Goal: Information Seeking & Learning: Learn about a topic

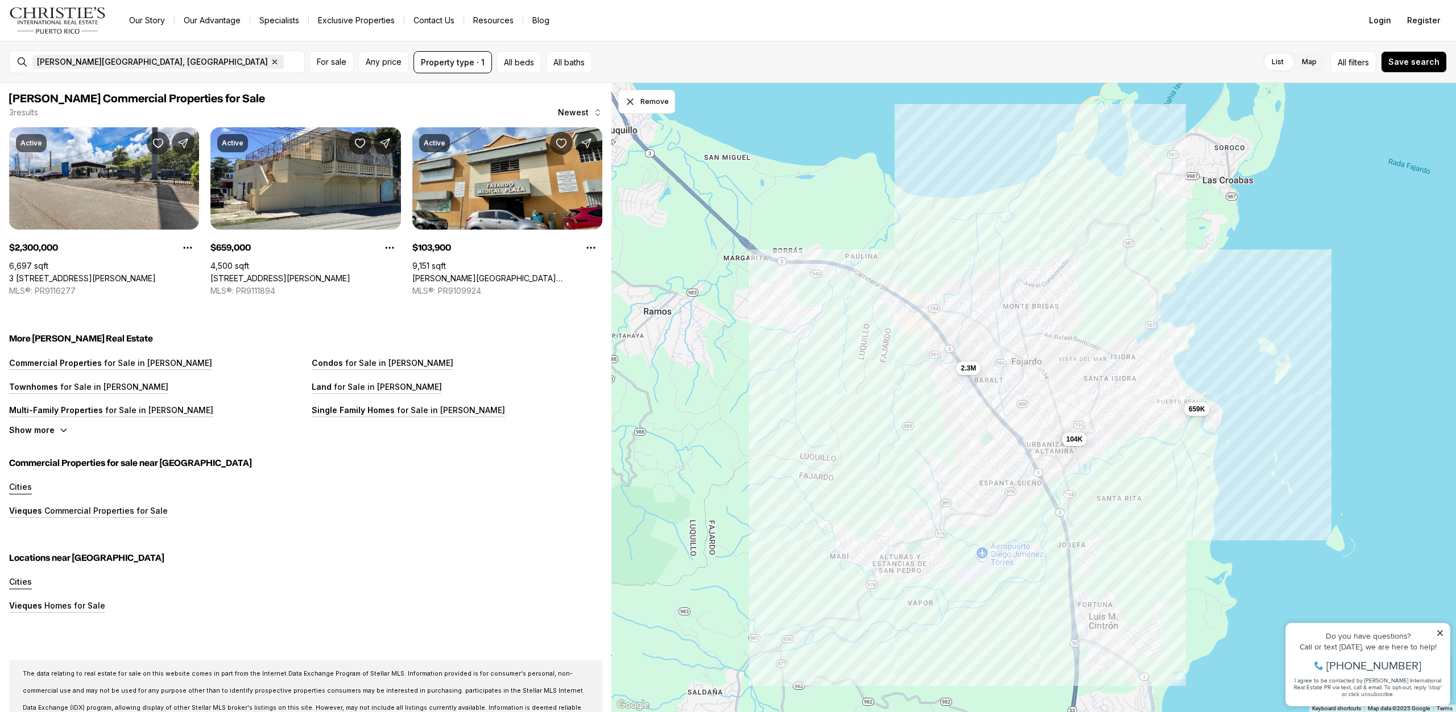
click at [273, 63] on icon "button" at bounding box center [275, 62] width 4 height 4
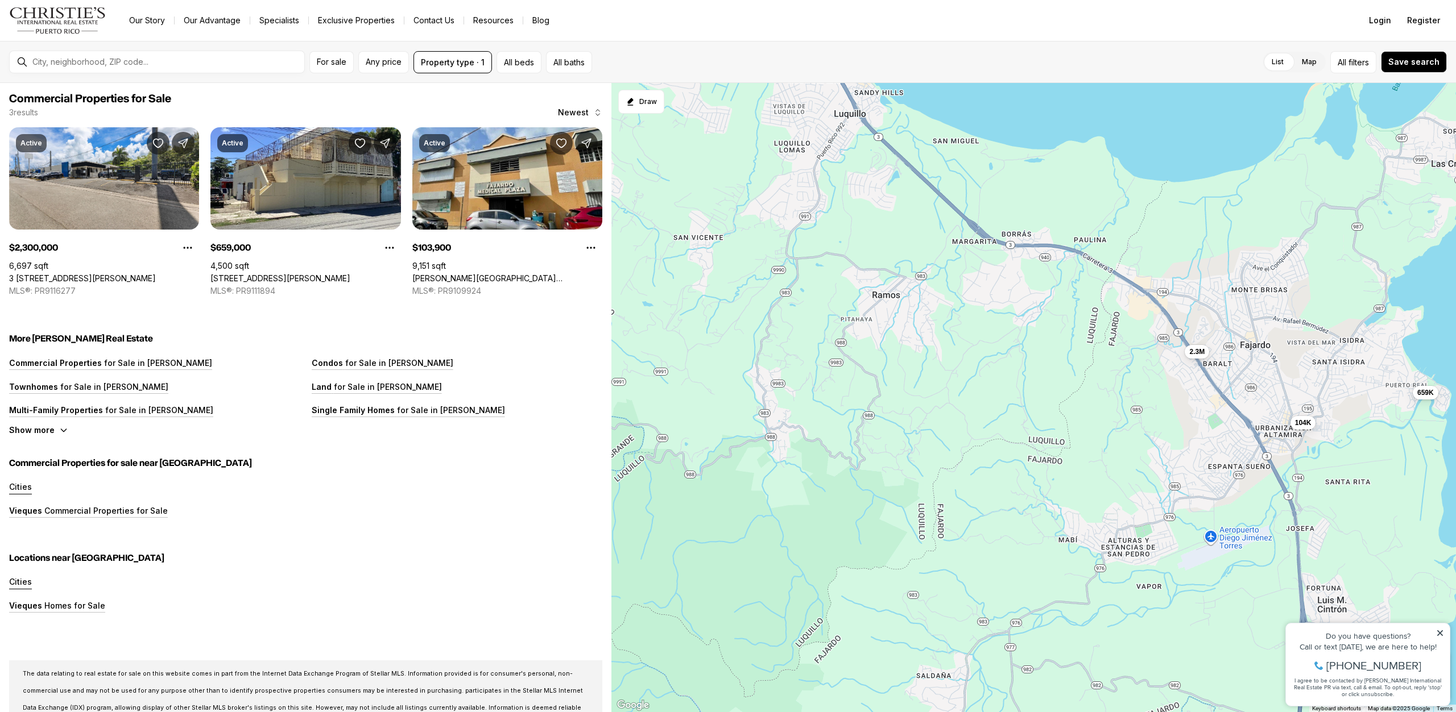
drag, startPoint x: 671, startPoint y: 299, endPoint x: 846, endPoint y: 256, distance: 180.3
click at [902, 281] on div "2.3M 659K 104K" at bounding box center [1033, 398] width 844 height 630
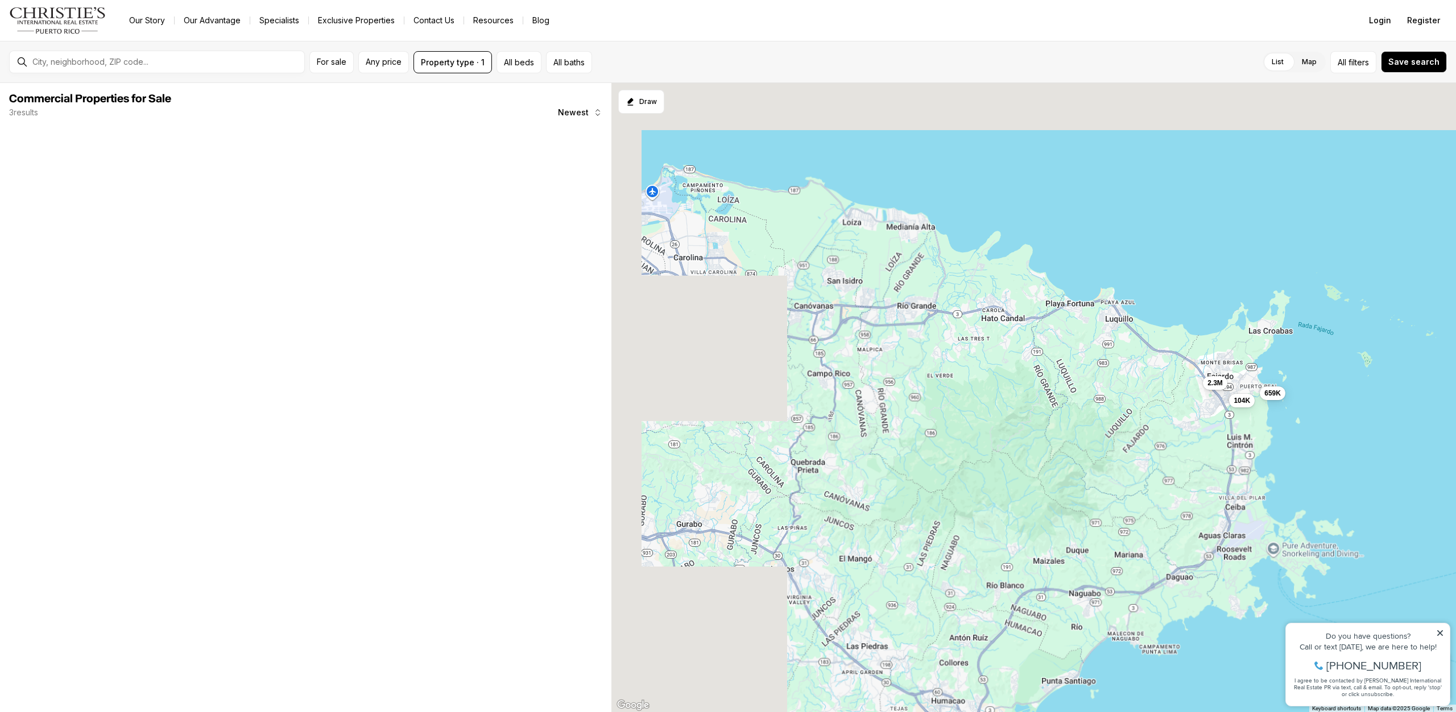
drag, startPoint x: 719, startPoint y: 212, endPoint x: 1134, endPoint y: 379, distance: 447.7
click at [1129, 383] on div "2.3M 659K 104K" at bounding box center [1033, 398] width 844 height 630
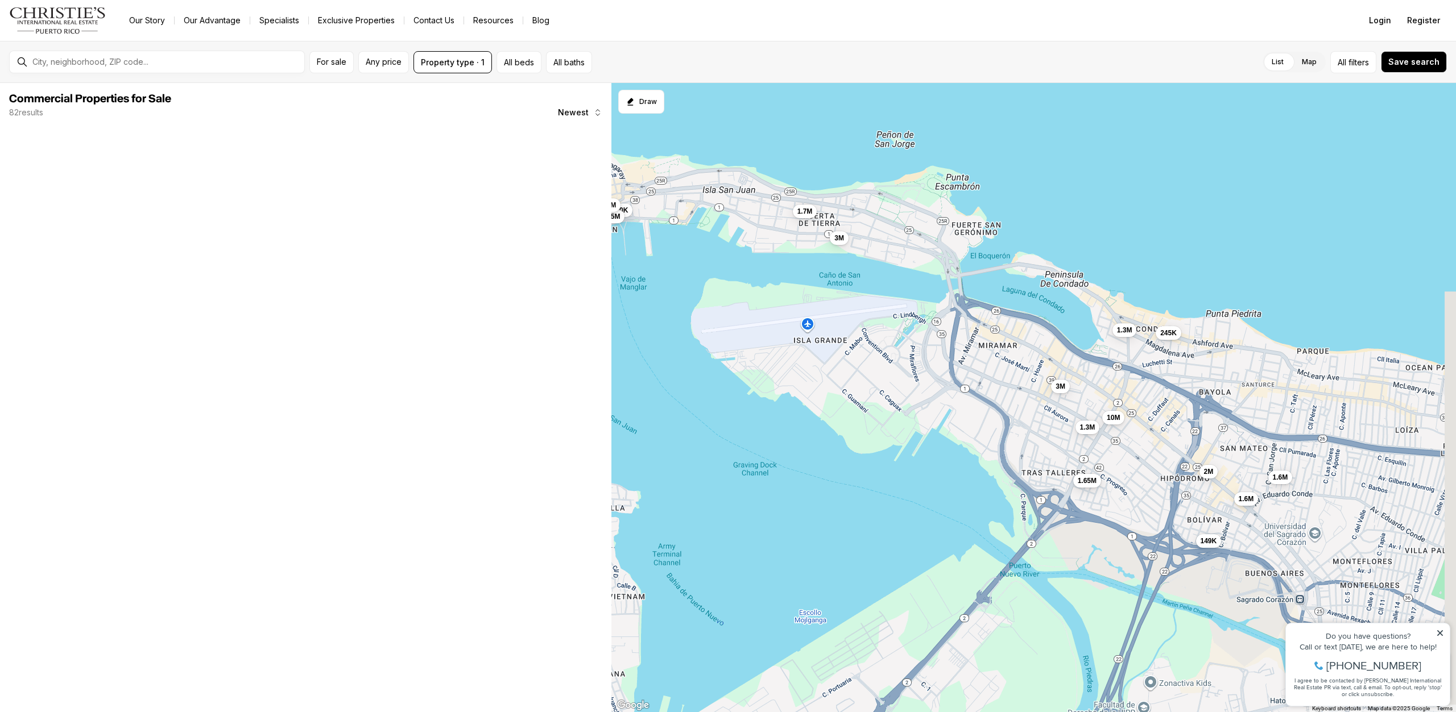
drag, startPoint x: 989, startPoint y: 159, endPoint x: 883, endPoint y: 289, distance: 168.6
click at [883, 289] on div "1.6M 1.25M 2.2M 3M 999K 1.7M 1.65M 3M 1.3M 1.3M 149K 245K 2M 10M 1.6M 2.9M 990K…" at bounding box center [1033, 398] width 844 height 630
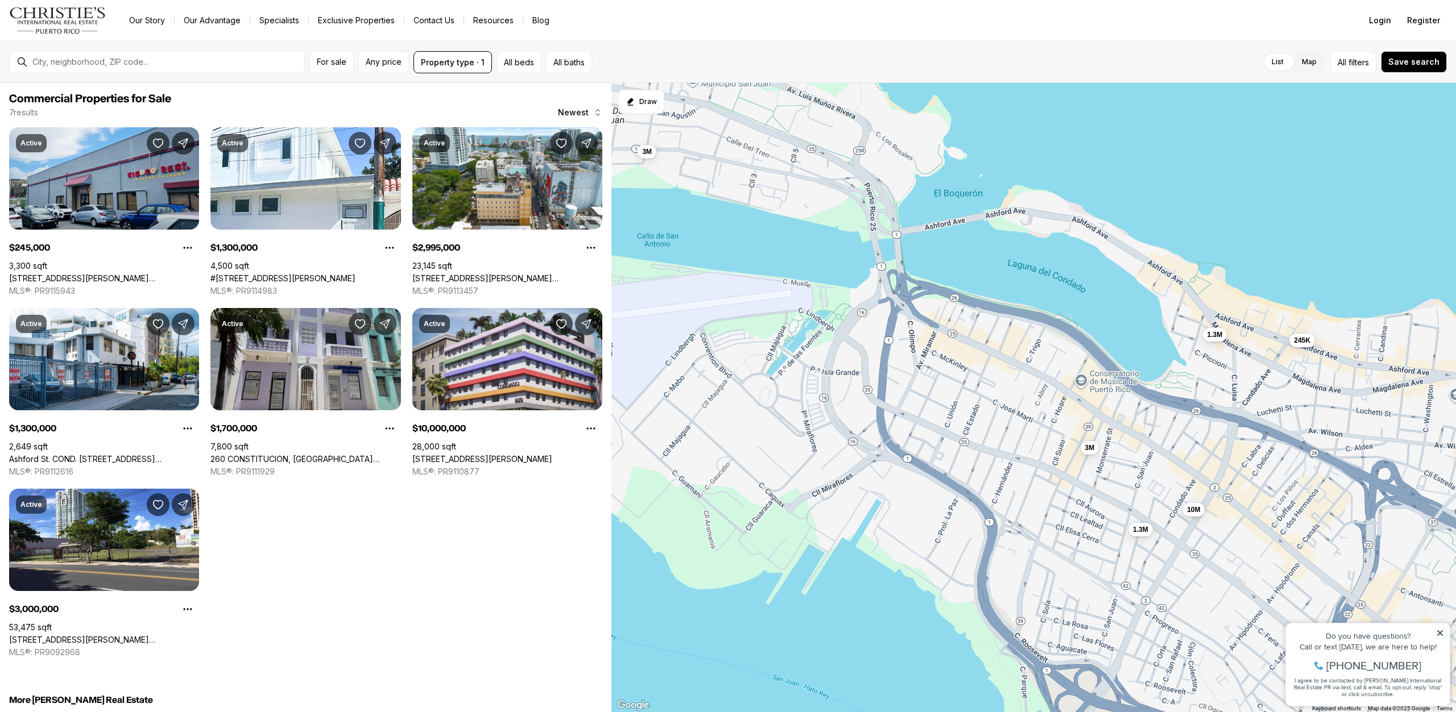
drag, startPoint x: 872, startPoint y: 295, endPoint x: 772, endPoint y: 205, distance: 135.3
click at [772, 205] on div "245K 1.3M 3M 1.3M 1.7M 10M 3M" at bounding box center [1033, 398] width 844 height 630
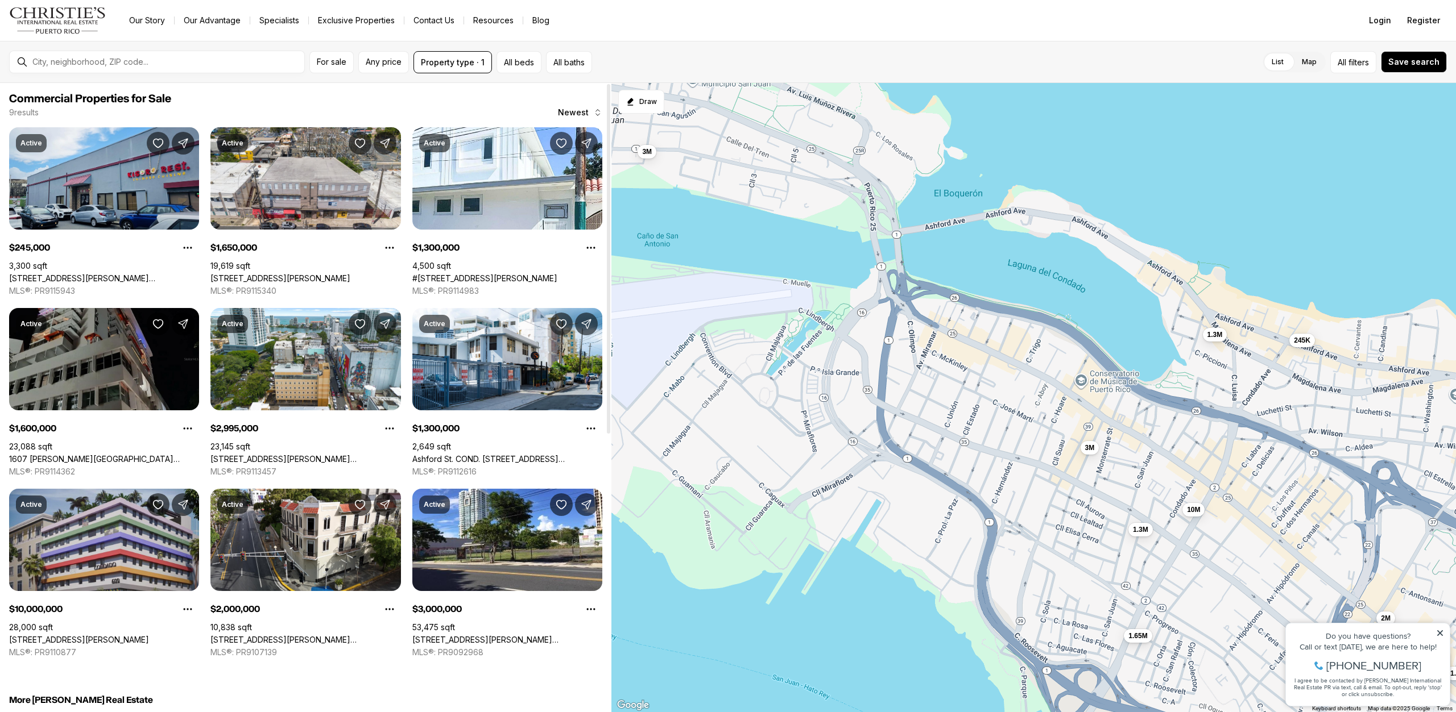
click at [96, 635] on link "609 CONDADO AVENUE, SAN JUAN PR, 00907" at bounding box center [79, 640] width 140 height 10
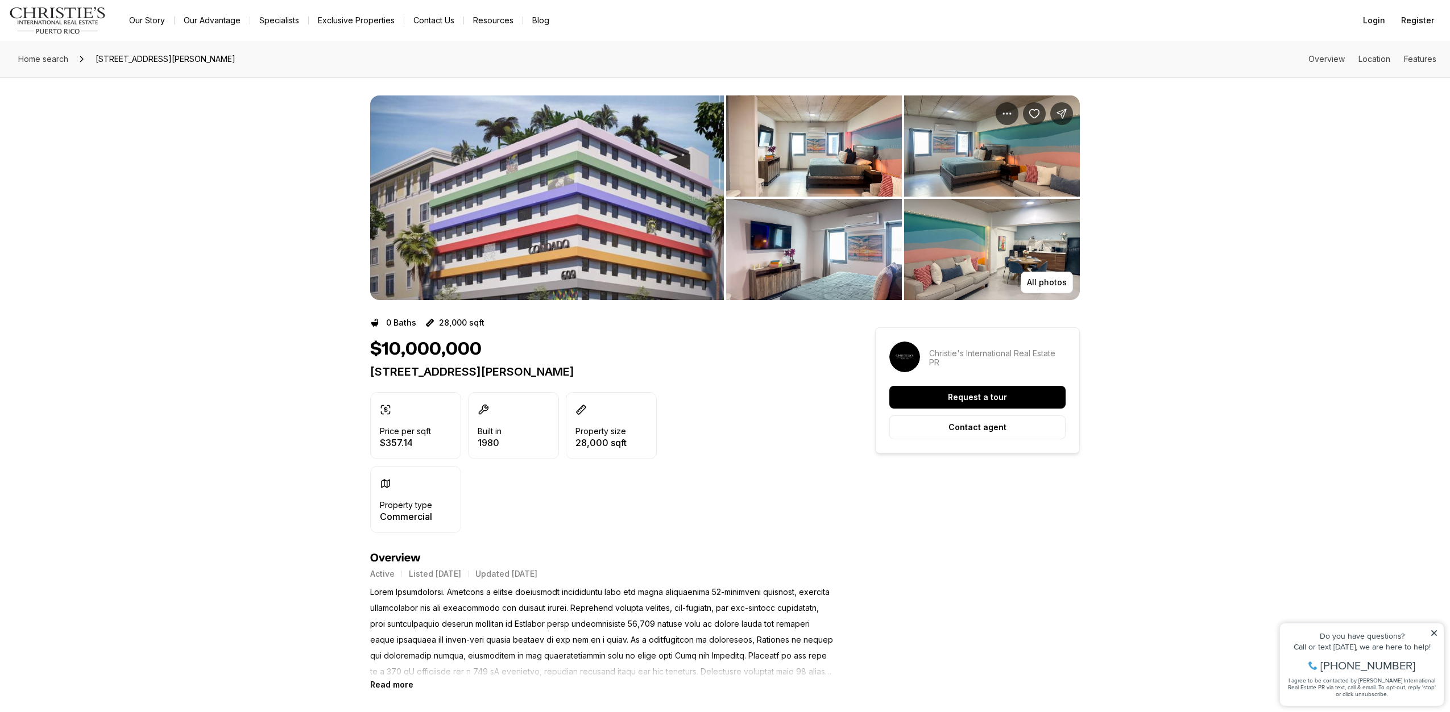
click at [529, 258] on img "View image gallery" at bounding box center [547, 198] width 354 height 205
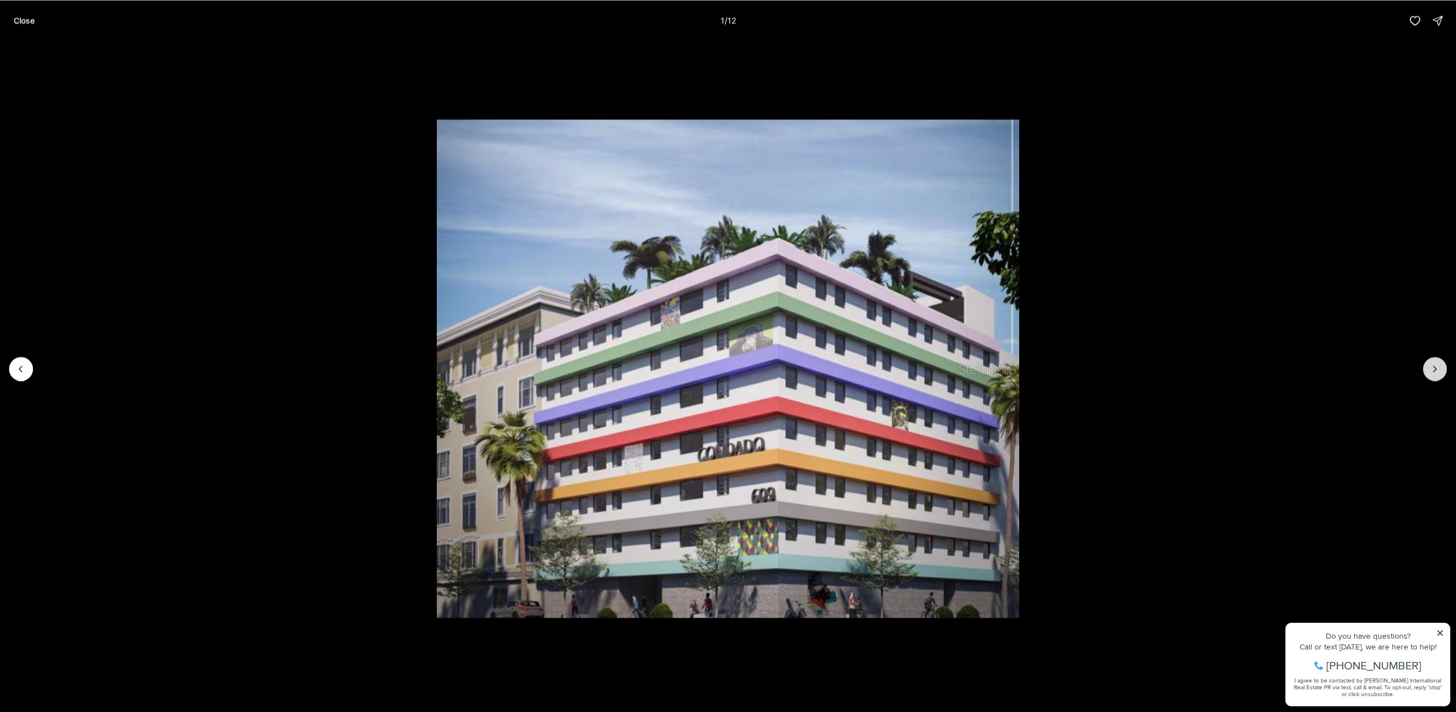
click at [1433, 372] on icon "Next slide" at bounding box center [1434, 369] width 3 height 6
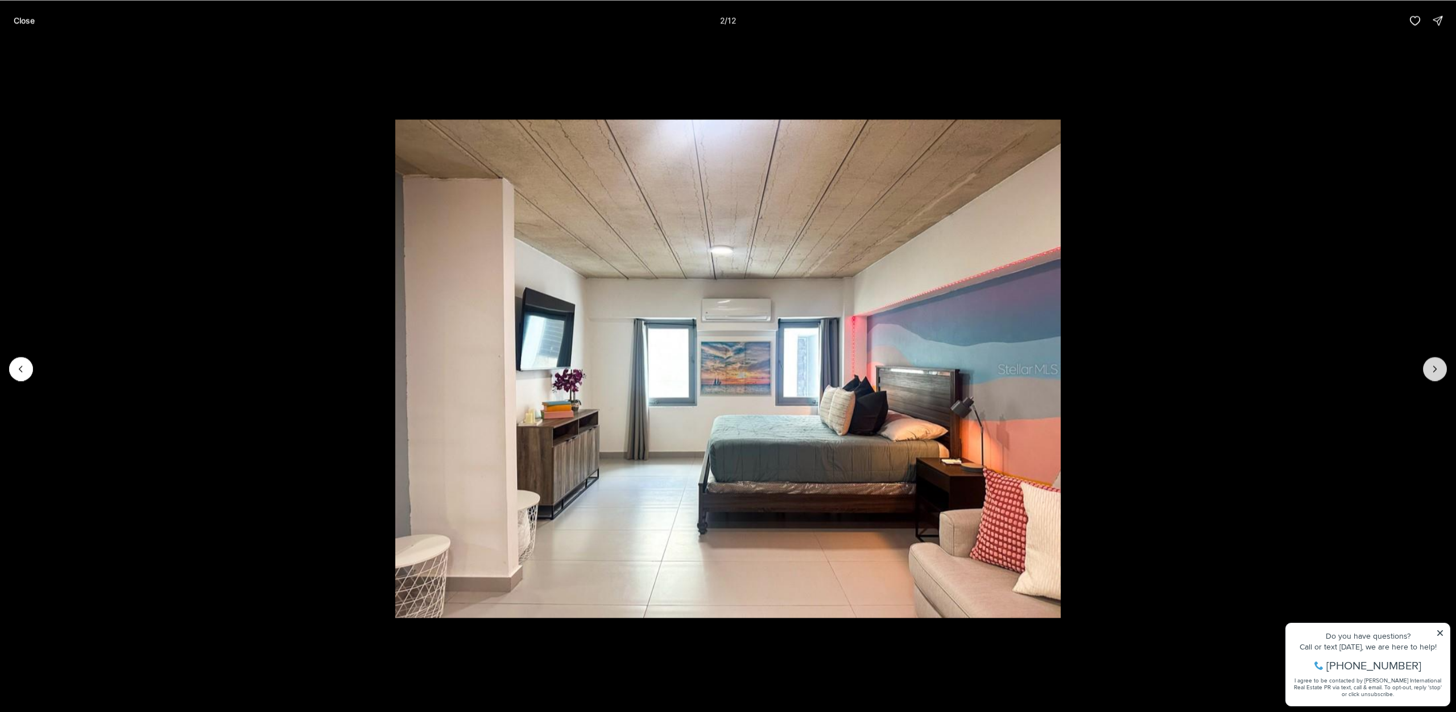
click at [1433, 372] on icon "Next slide" at bounding box center [1434, 369] width 3 height 6
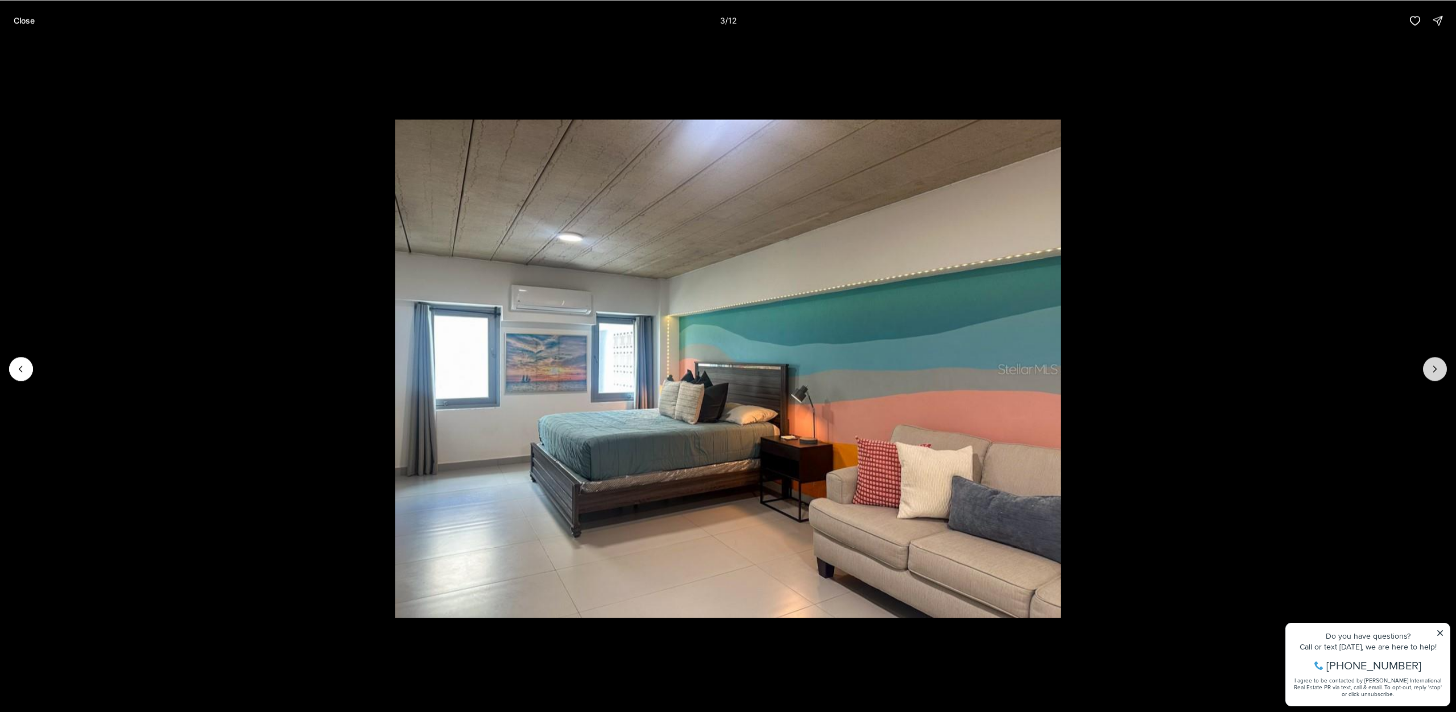
click at [1433, 372] on icon "Next slide" at bounding box center [1434, 369] width 3 height 6
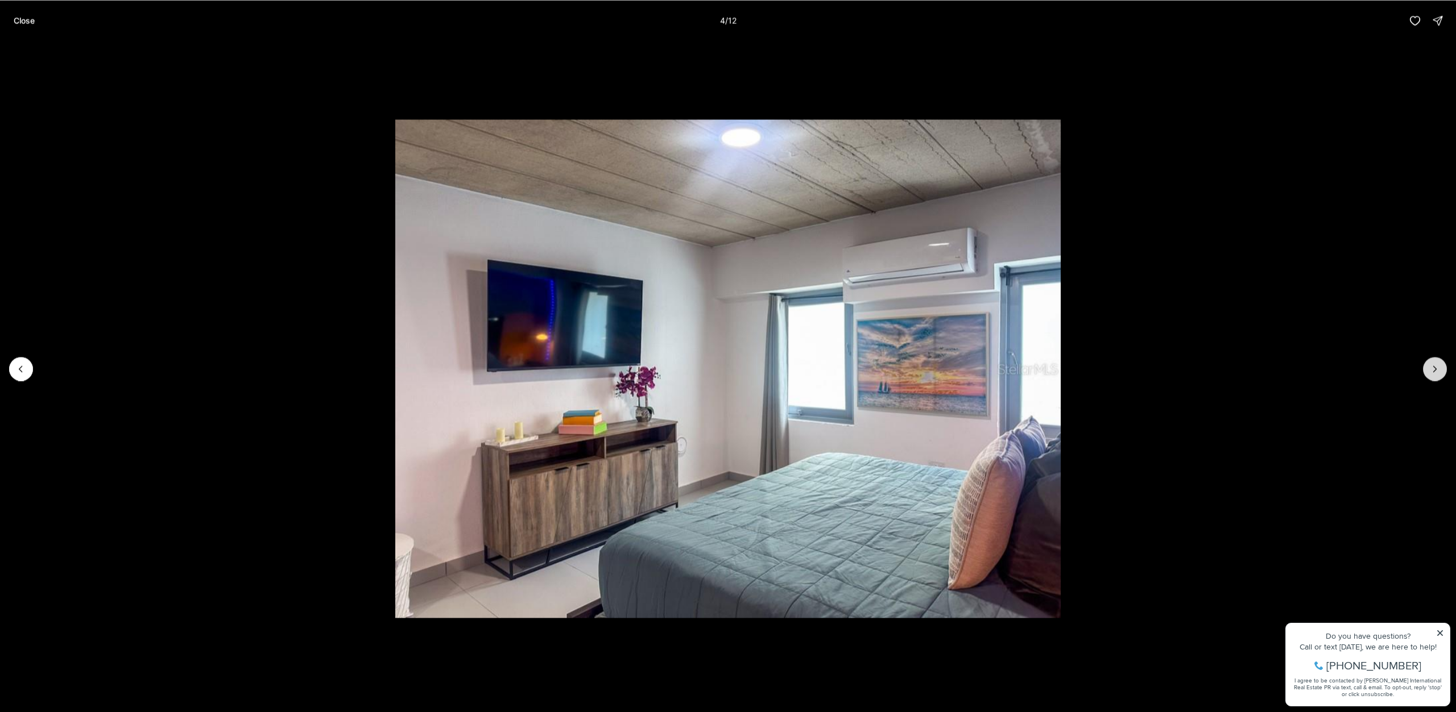
click at [1433, 372] on icon "Next slide" at bounding box center [1434, 369] width 3 height 6
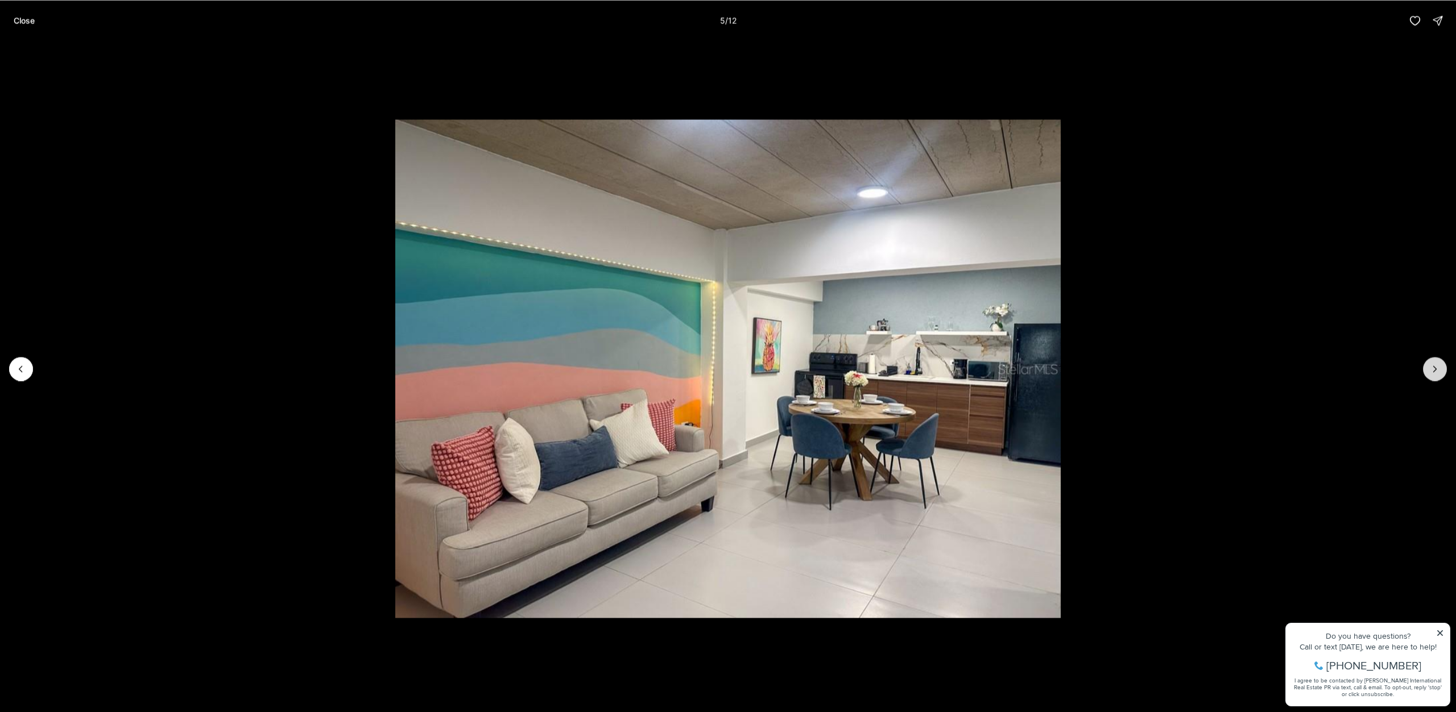
click at [1433, 372] on icon "Next slide" at bounding box center [1434, 369] width 3 height 6
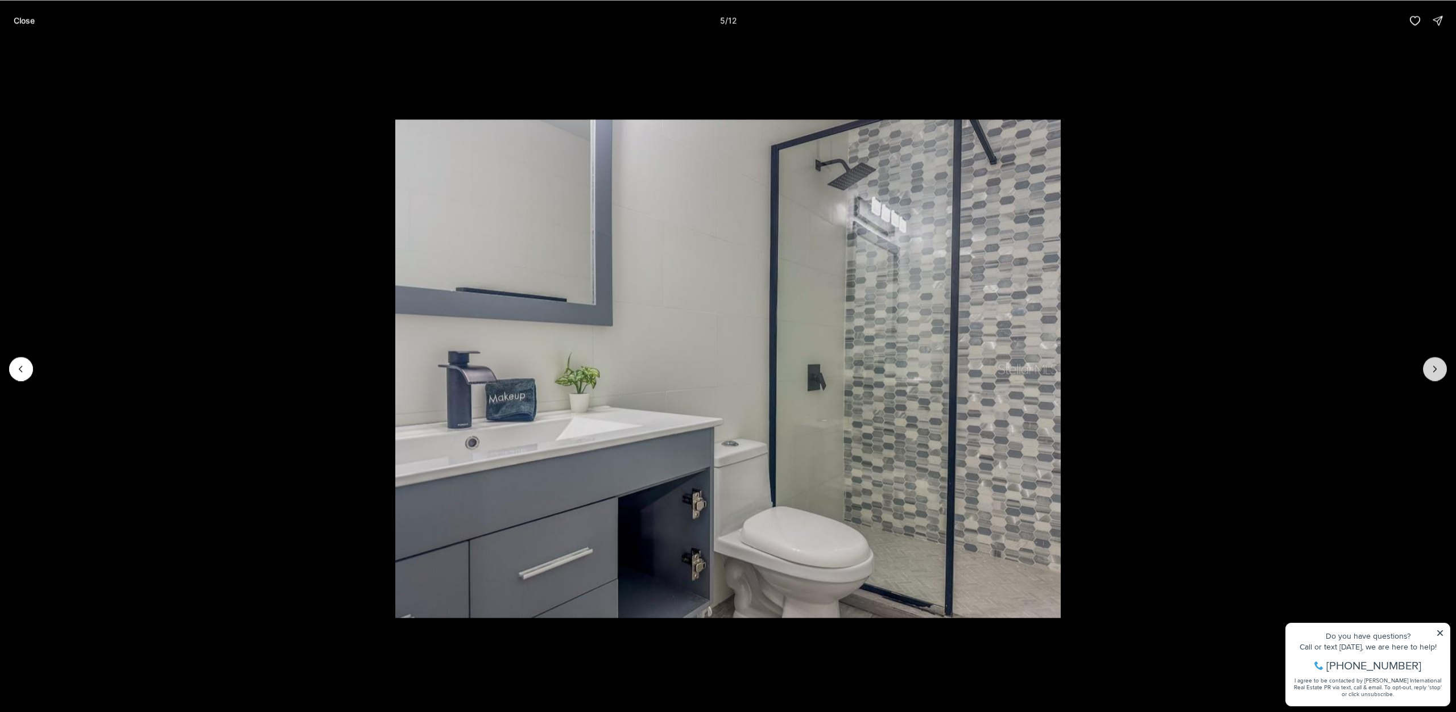
click at [1433, 372] on icon "Next slide" at bounding box center [1434, 369] width 3 height 6
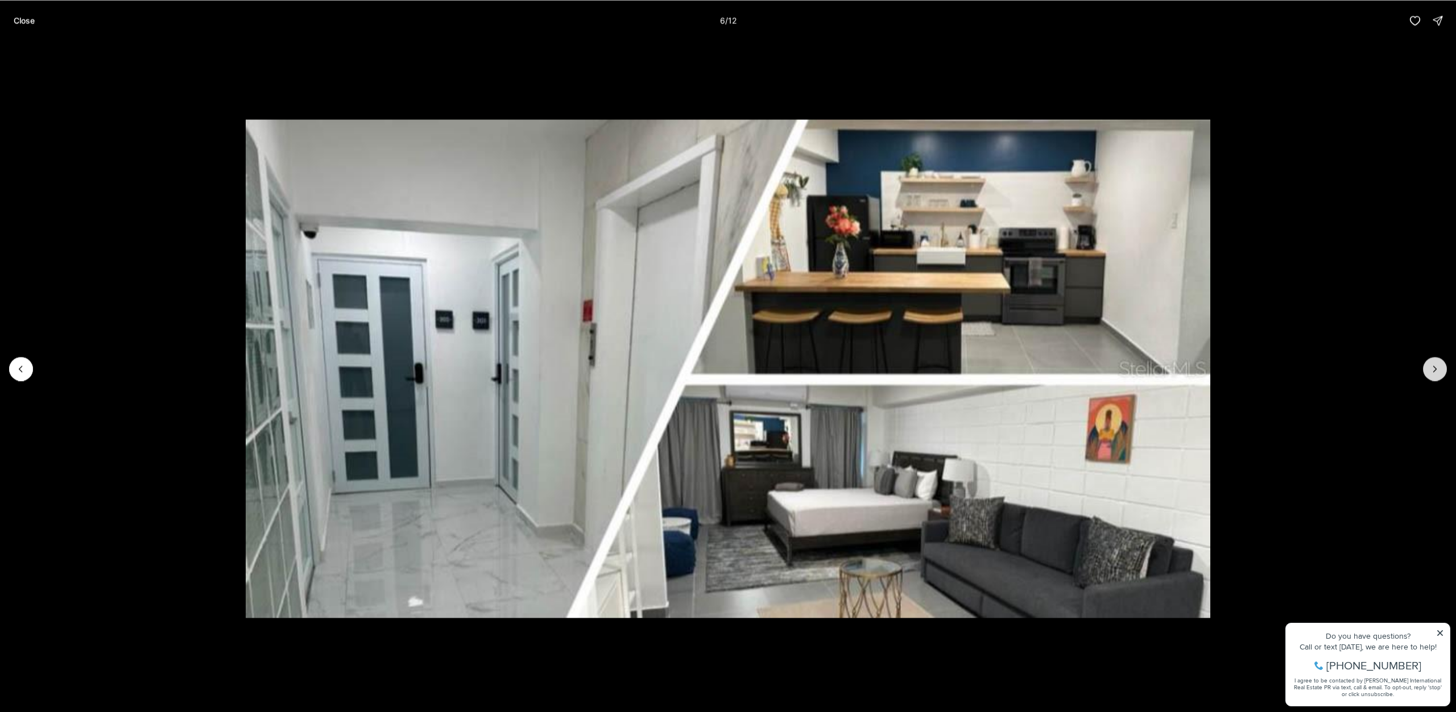
click at [1433, 372] on icon "Next slide" at bounding box center [1434, 369] width 3 height 6
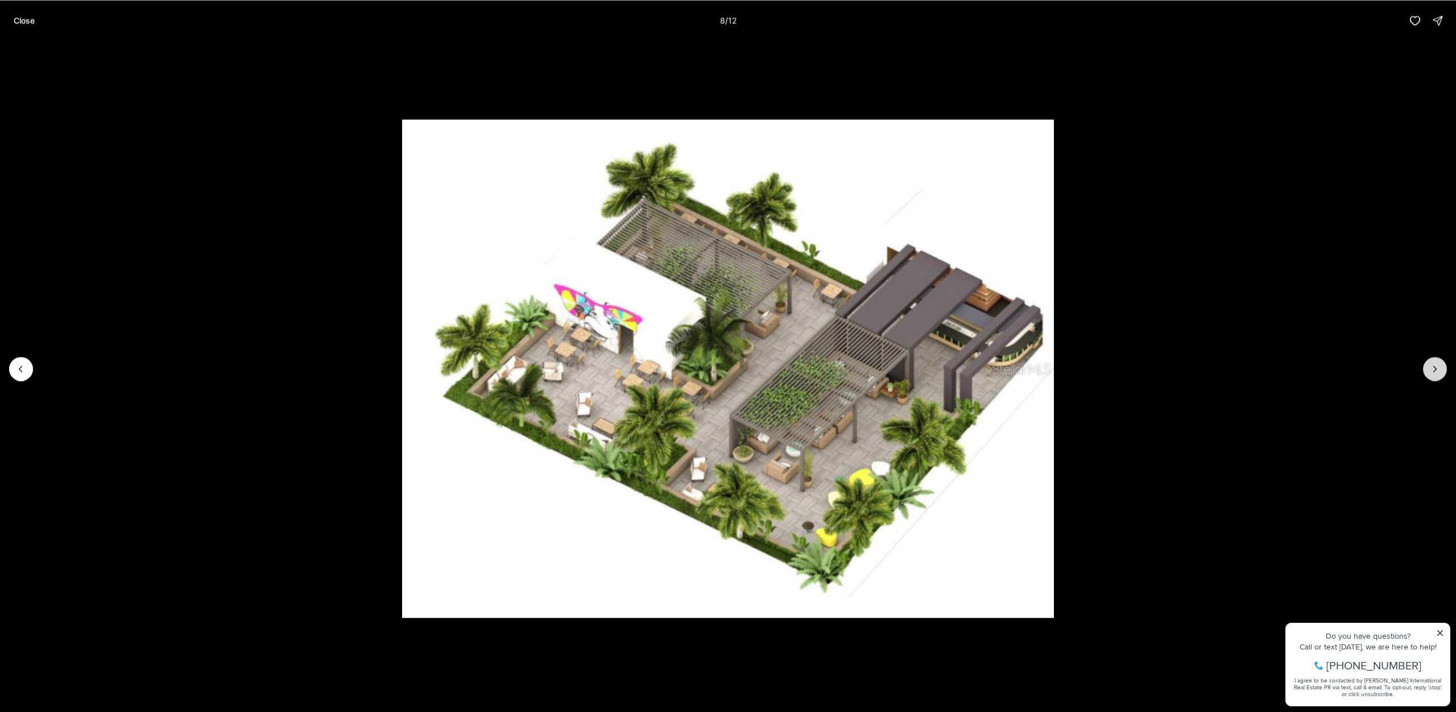
click at [1433, 372] on icon "Next slide" at bounding box center [1434, 369] width 3 height 6
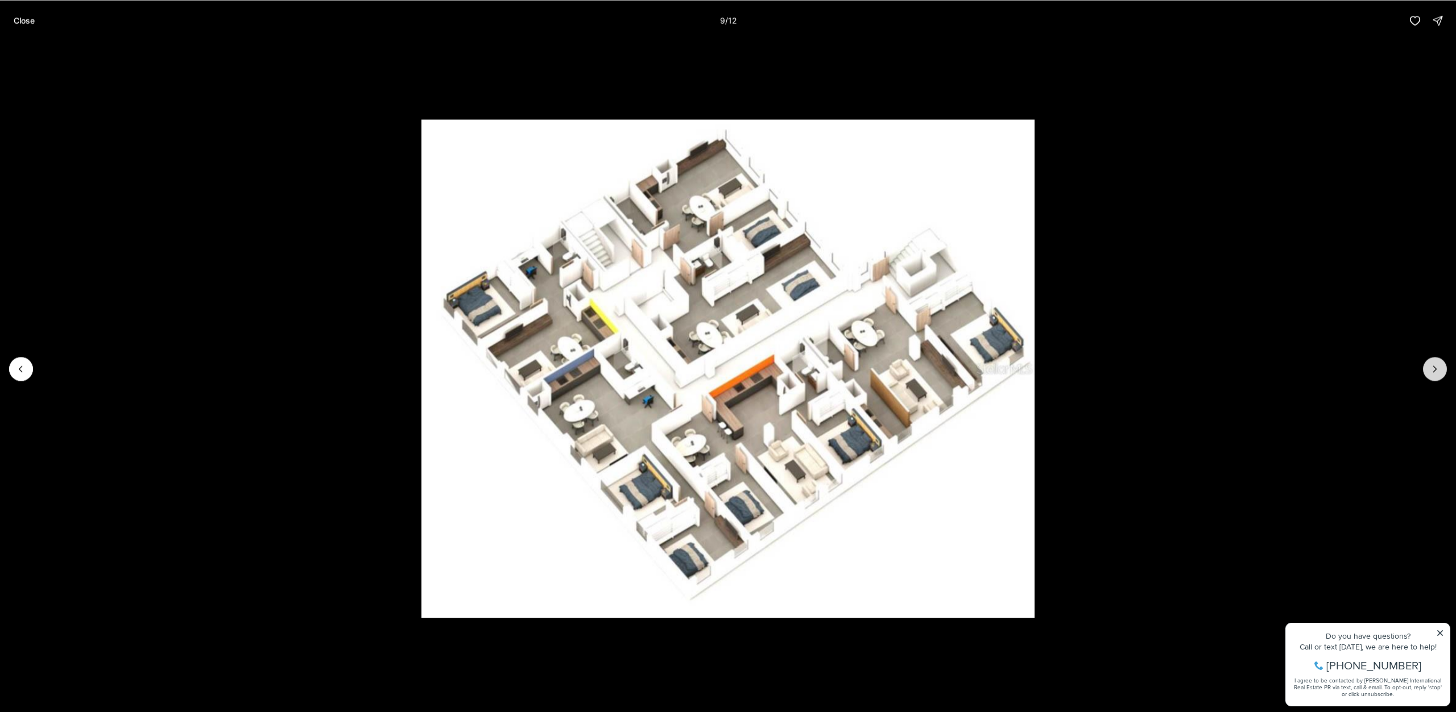
click at [1433, 372] on icon "Next slide" at bounding box center [1434, 369] width 3 height 6
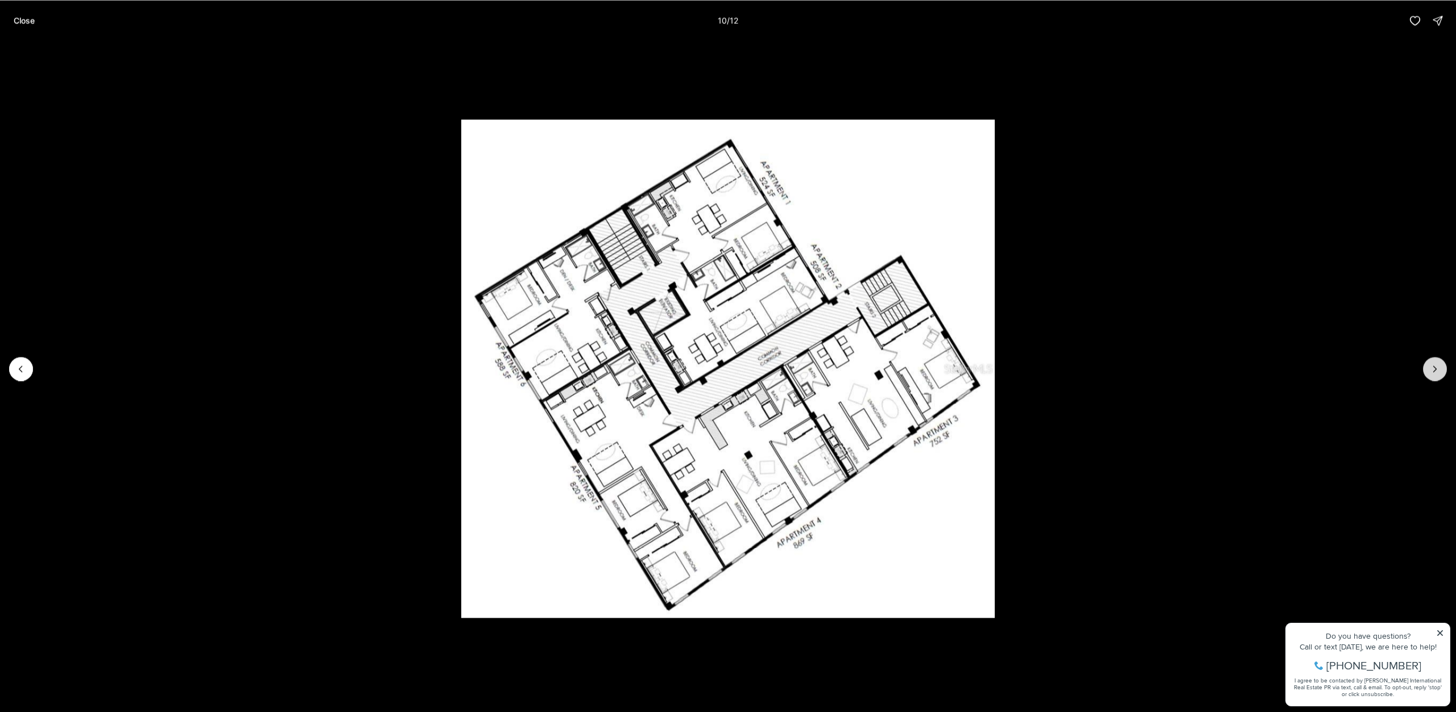
click at [1433, 372] on icon "Next slide" at bounding box center [1434, 369] width 3 height 6
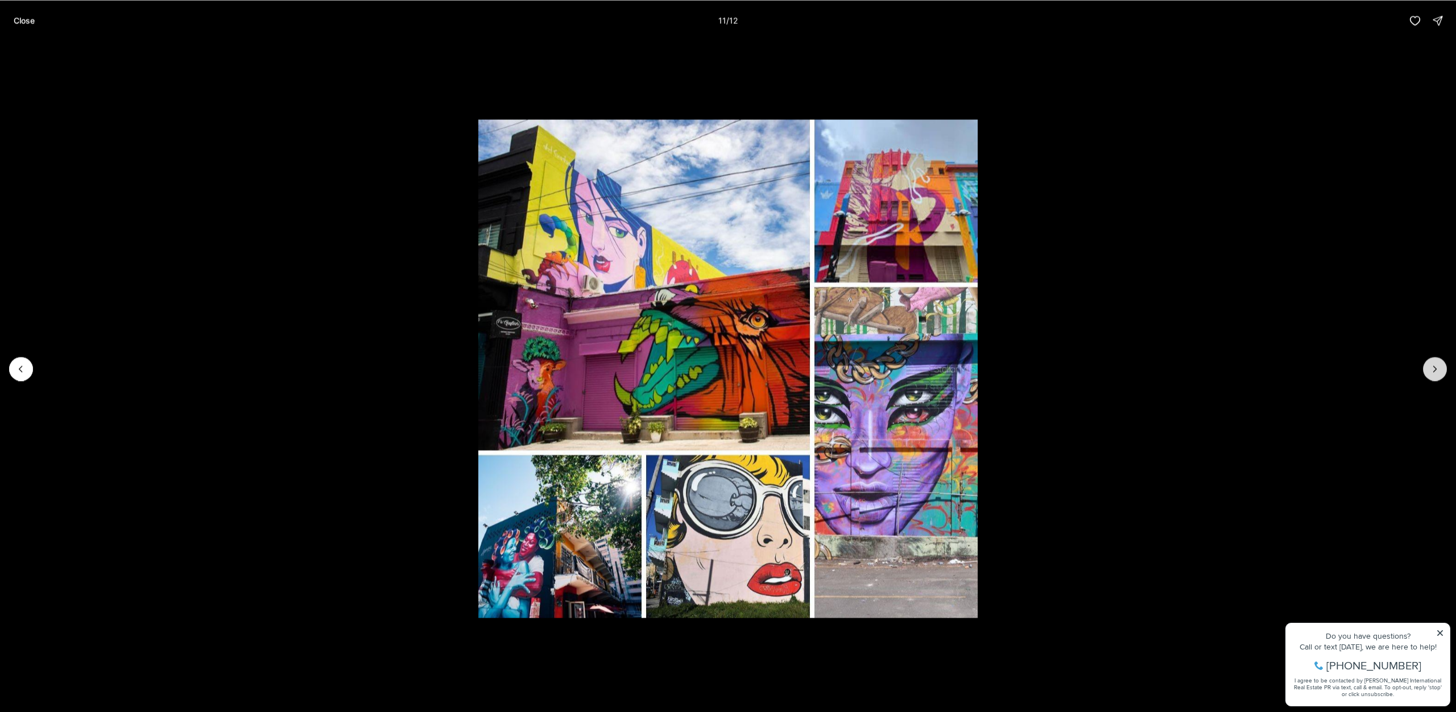
click at [1433, 372] on icon "Next slide" at bounding box center [1434, 369] width 3 height 6
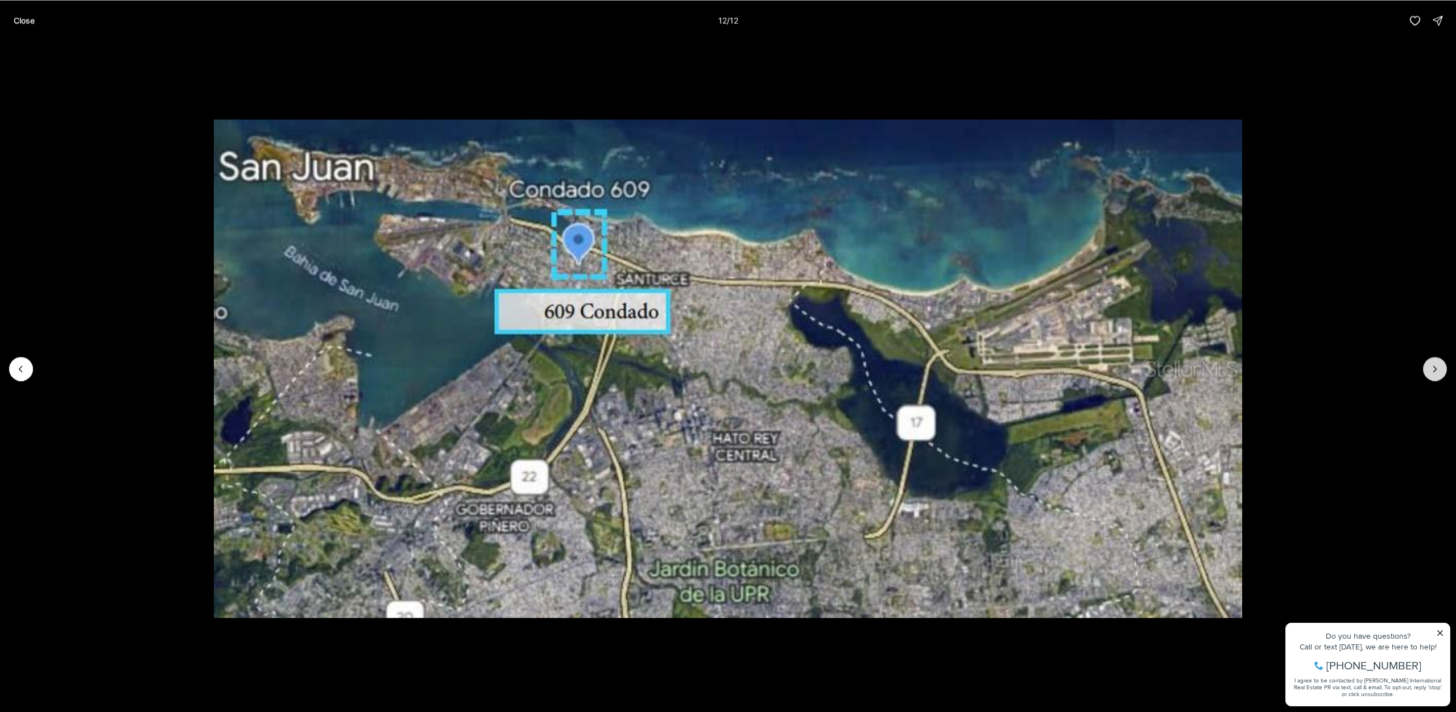
click at [1433, 372] on div at bounding box center [1435, 369] width 24 height 24
click at [1436, 368] on div at bounding box center [1435, 369] width 24 height 24
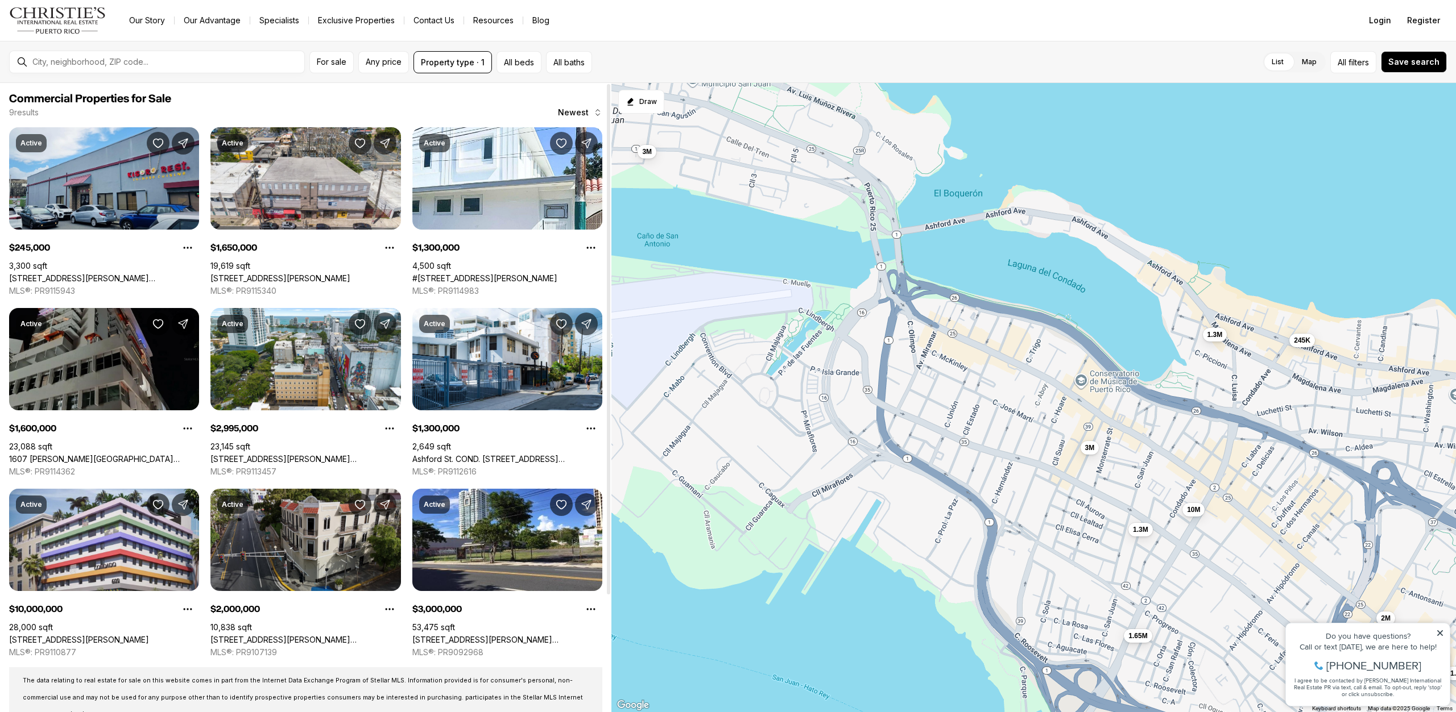
click at [326, 635] on link "[STREET_ADDRESS][PERSON_NAME][PERSON_NAME][PERSON_NAME]" at bounding box center [305, 640] width 190 height 10
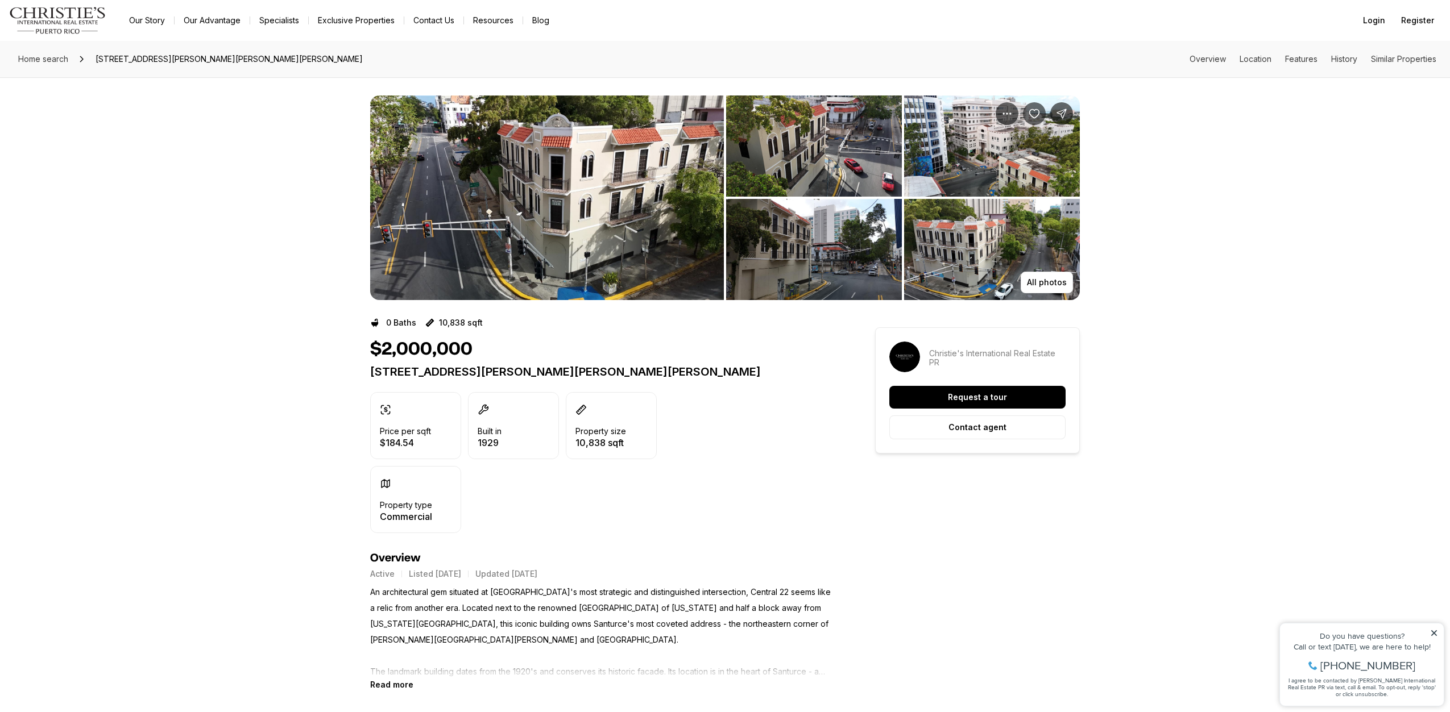
click at [594, 268] on img "View image gallery" at bounding box center [547, 198] width 354 height 205
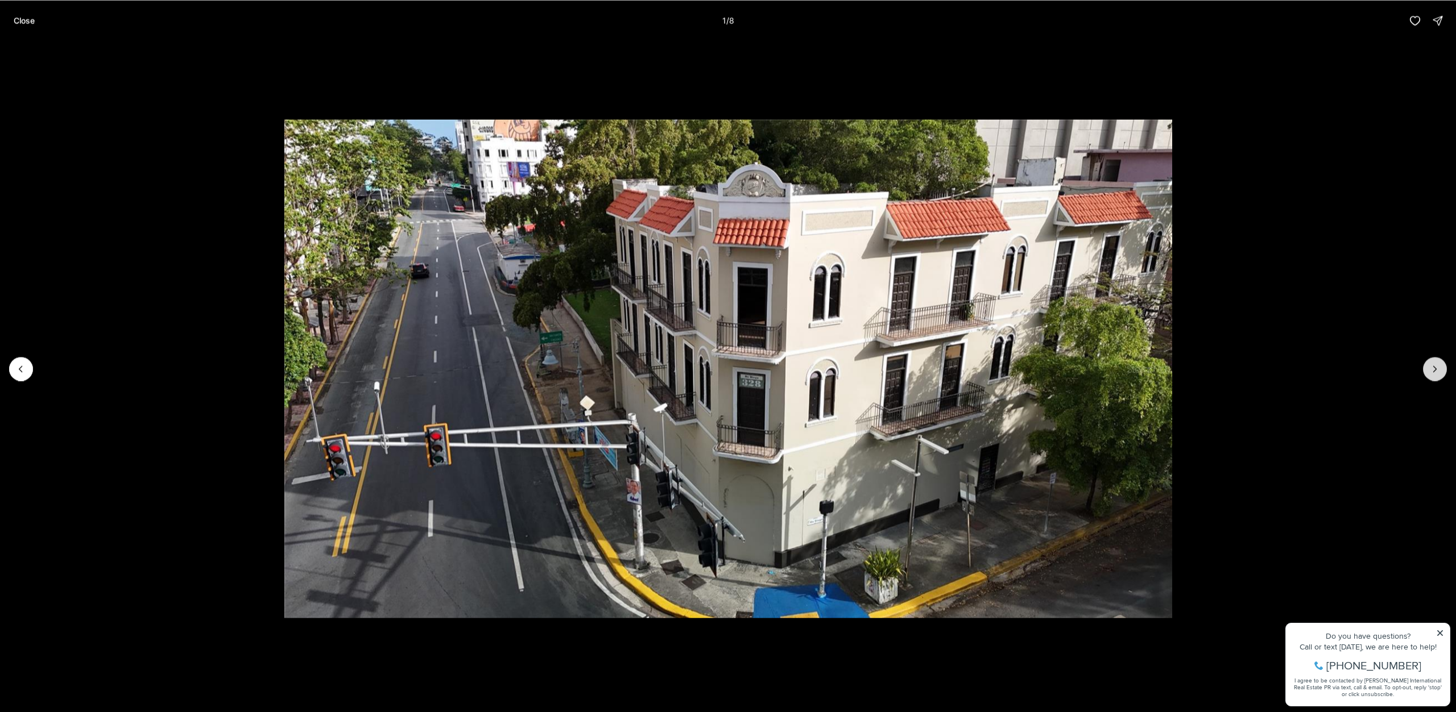
click at [1433, 371] on icon "Next slide" at bounding box center [1434, 369] width 3 height 6
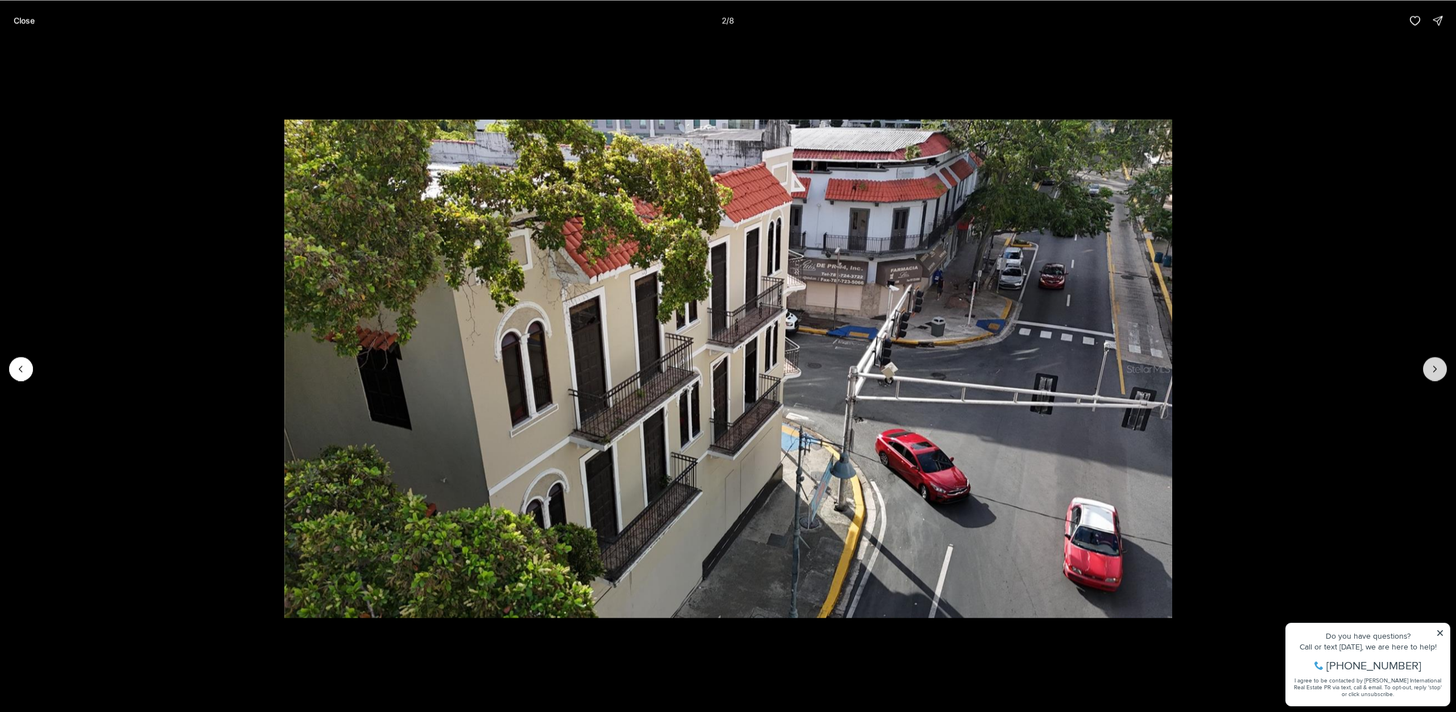
click at [1433, 371] on icon "Next slide" at bounding box center [1434, 369] width 3 height 6
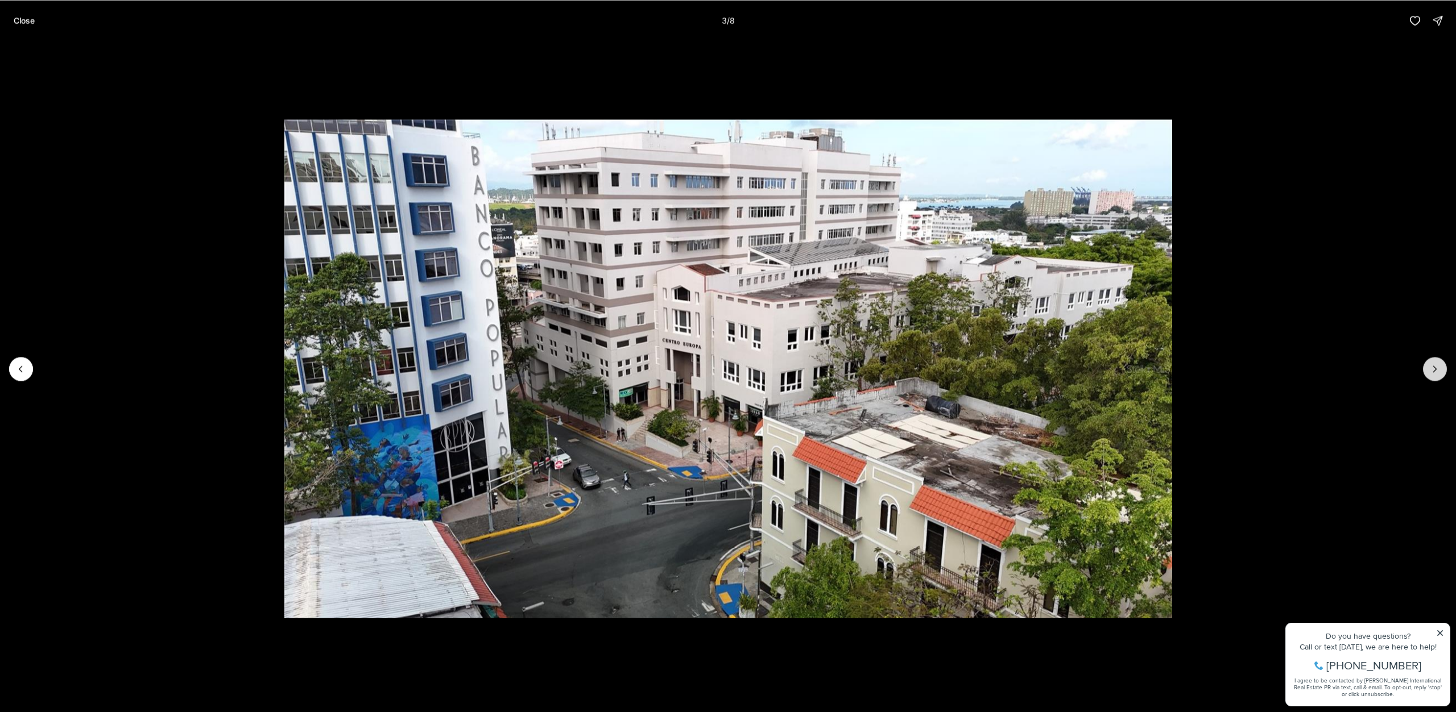
click at [1433, 371] on icon "Next slide" at bounding box center [1434, 369] width 3 height 6
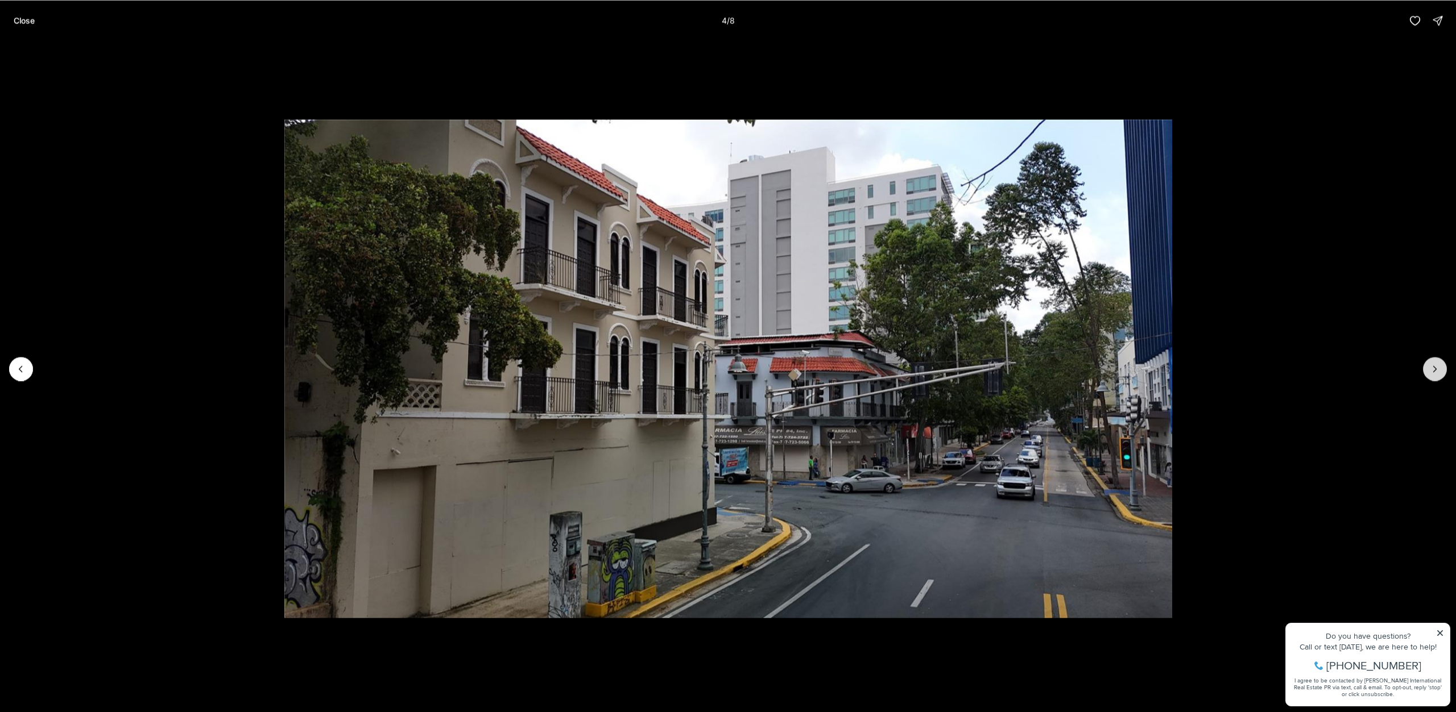
click at [1433, 371] on icon "Next slide" at bounding box center [1434, 369] width 3 height 6
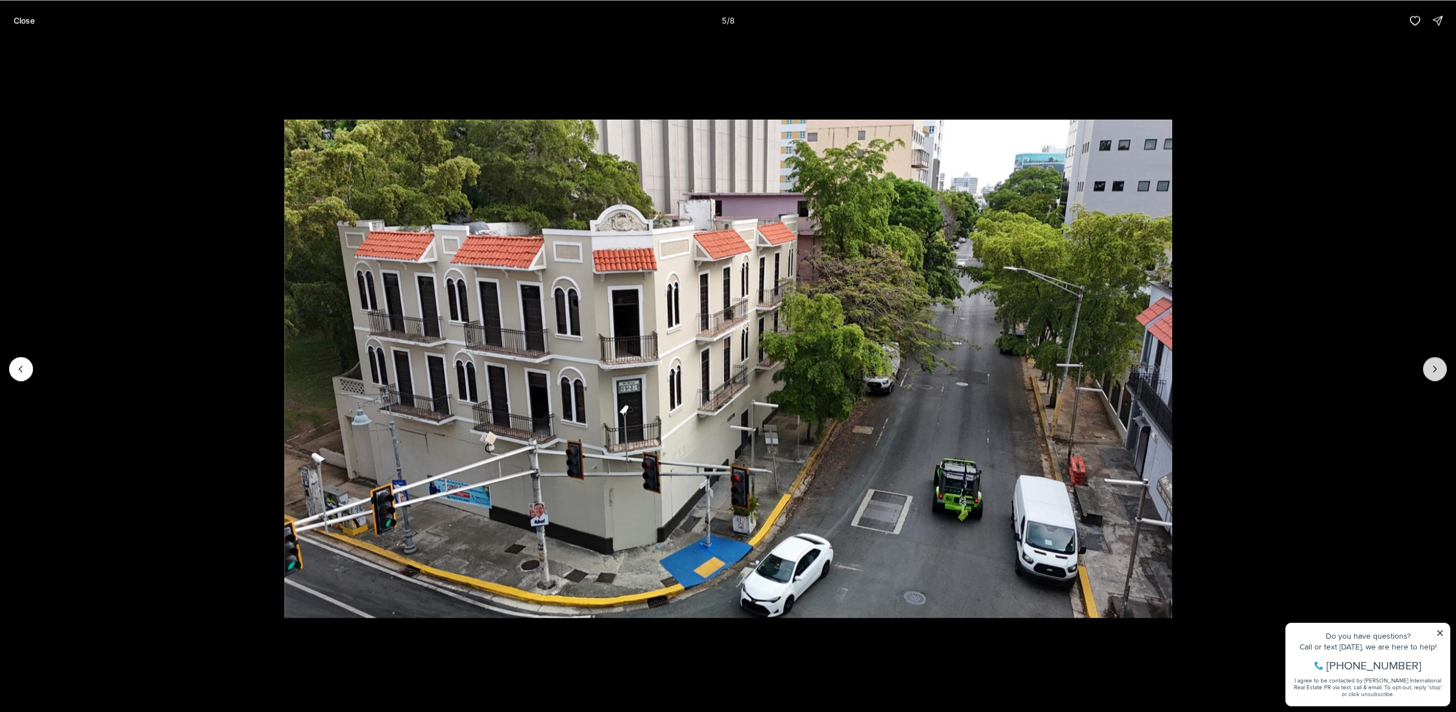
click at [1433, 371] on icon "Next slide" at bounding box center [1434, 369] width 3 height 6
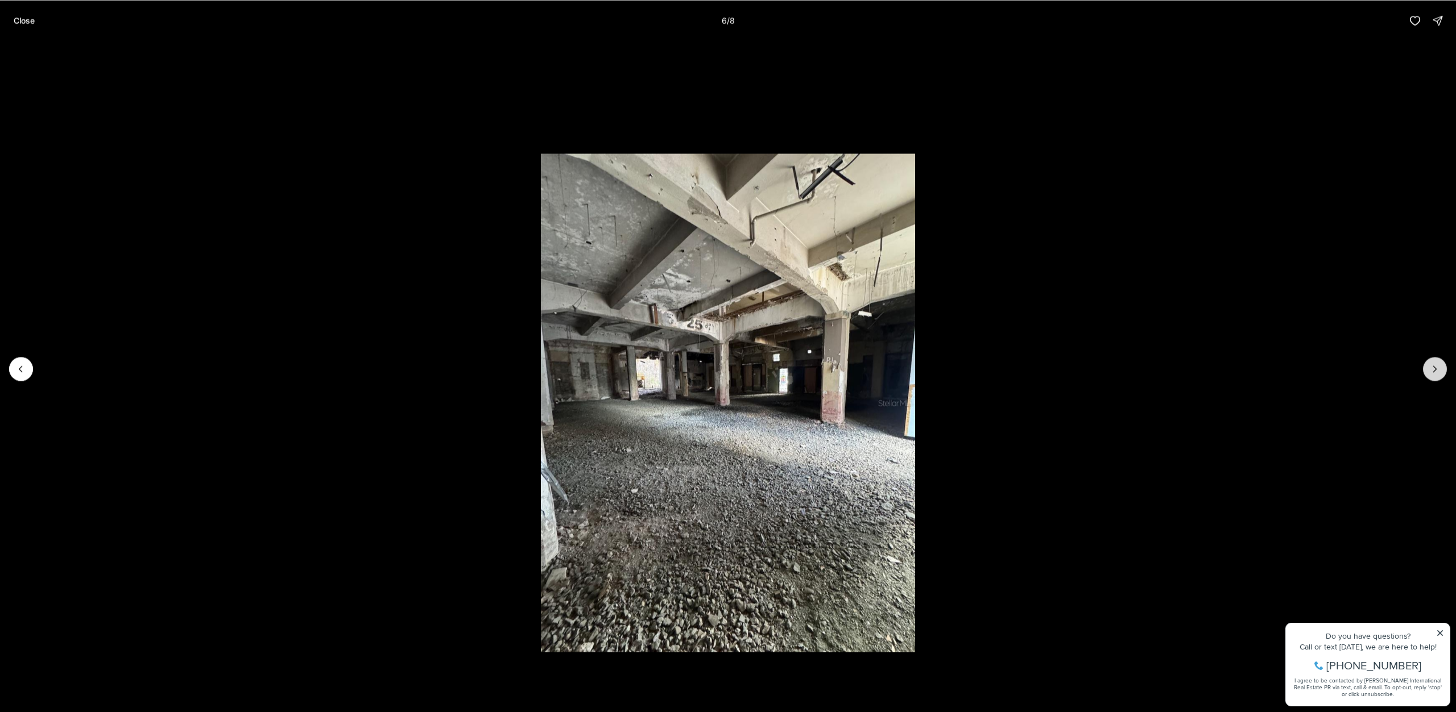
click at [1433, 371] on icon "Next slide" at bounding box center [1434, 369] width 3 height 6
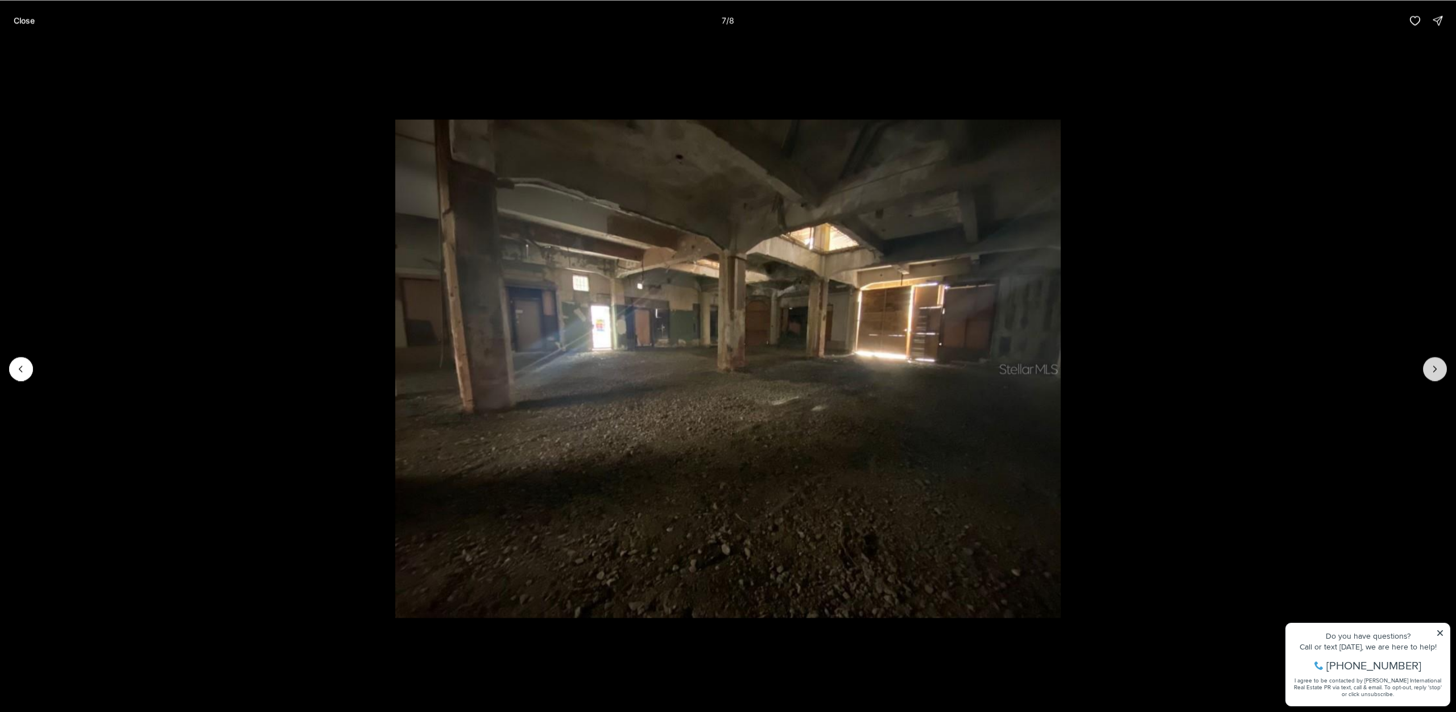
click at [1433, 371] on icon "Next slide" at bounding box center [1434, 369] width 3 height 6
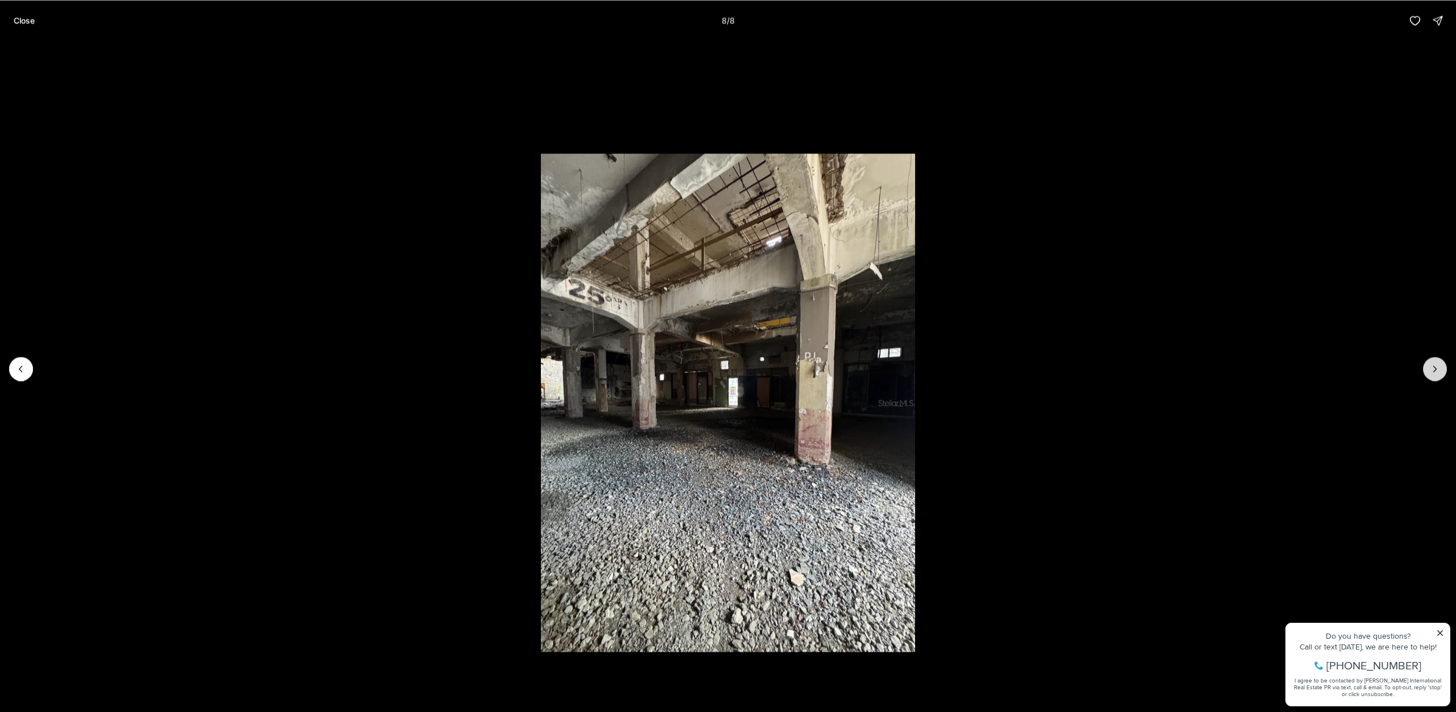
click at [1433, 371] on div at bounding box center [1435, 369] width 24 height 24
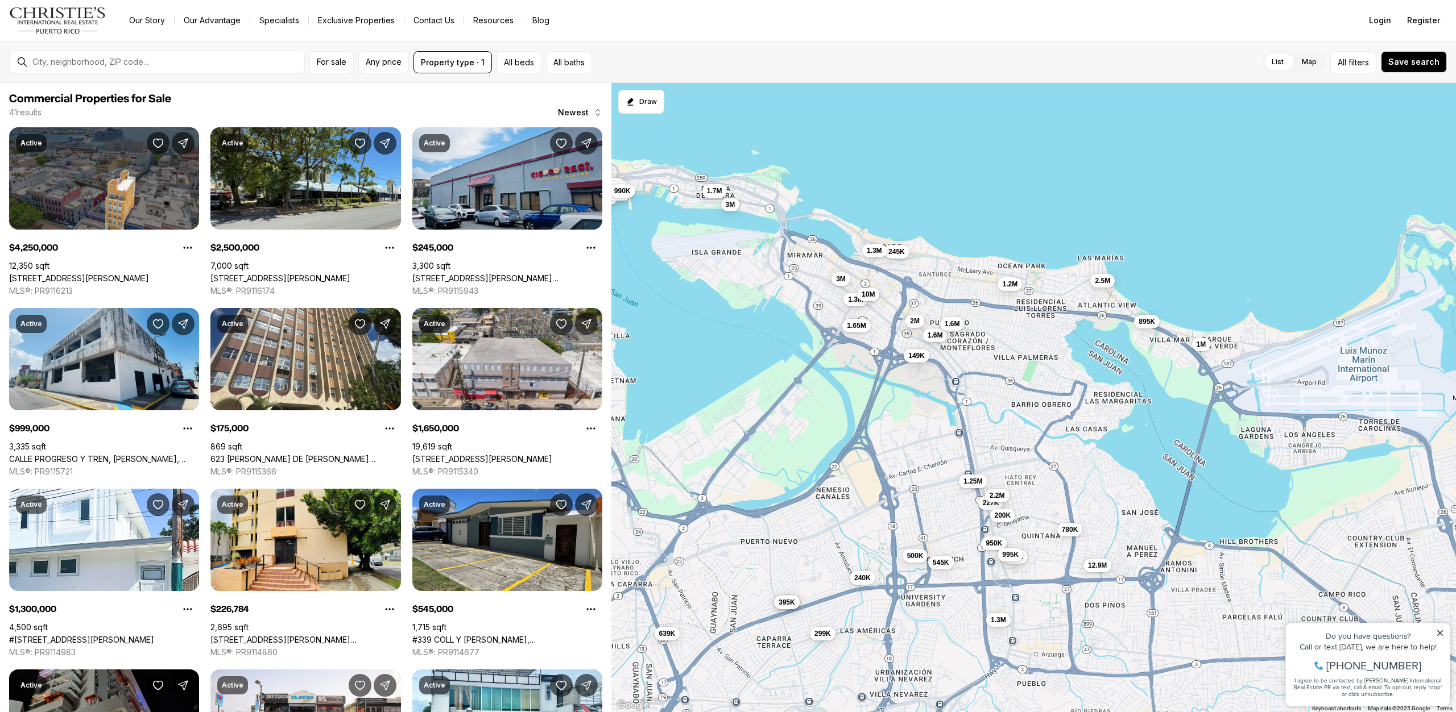
drag, startPoint x: 1091, startPoint y: 351, endPoint x: 921, endPoint y: 284, distance: 182.6
click at [921, 284] on div "245K 1.65M 1.3M 1.6M 3M 1.3M 10M 2M 3M 4.25M 1.54M 2.5M 999K 175K 227K 545K 1M …" at bounding box center [1033, 398] width 844 height 630
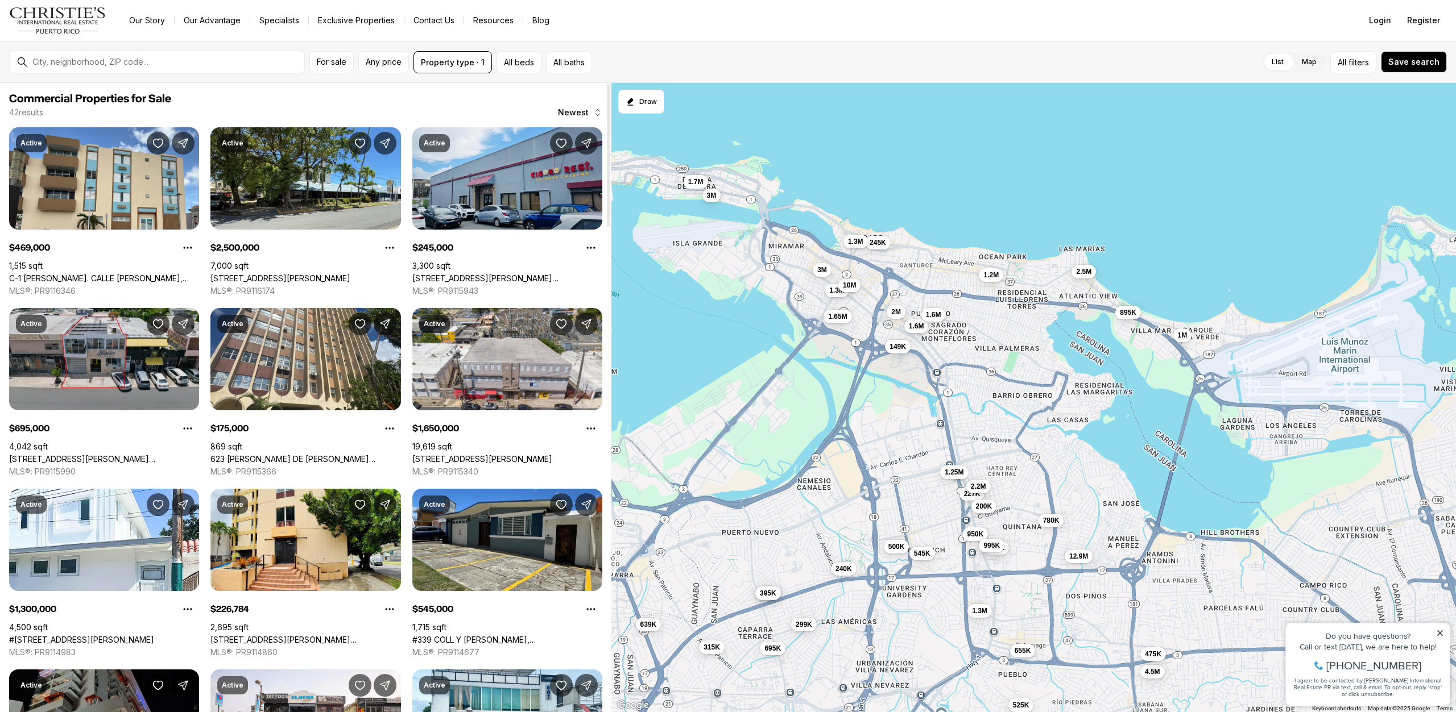
click at [99, 454] on link "1400 AMERICO MIRANDA AVE, SAN JUAN PR, 00926" at bounding box center [104, 459] width 190 height 10
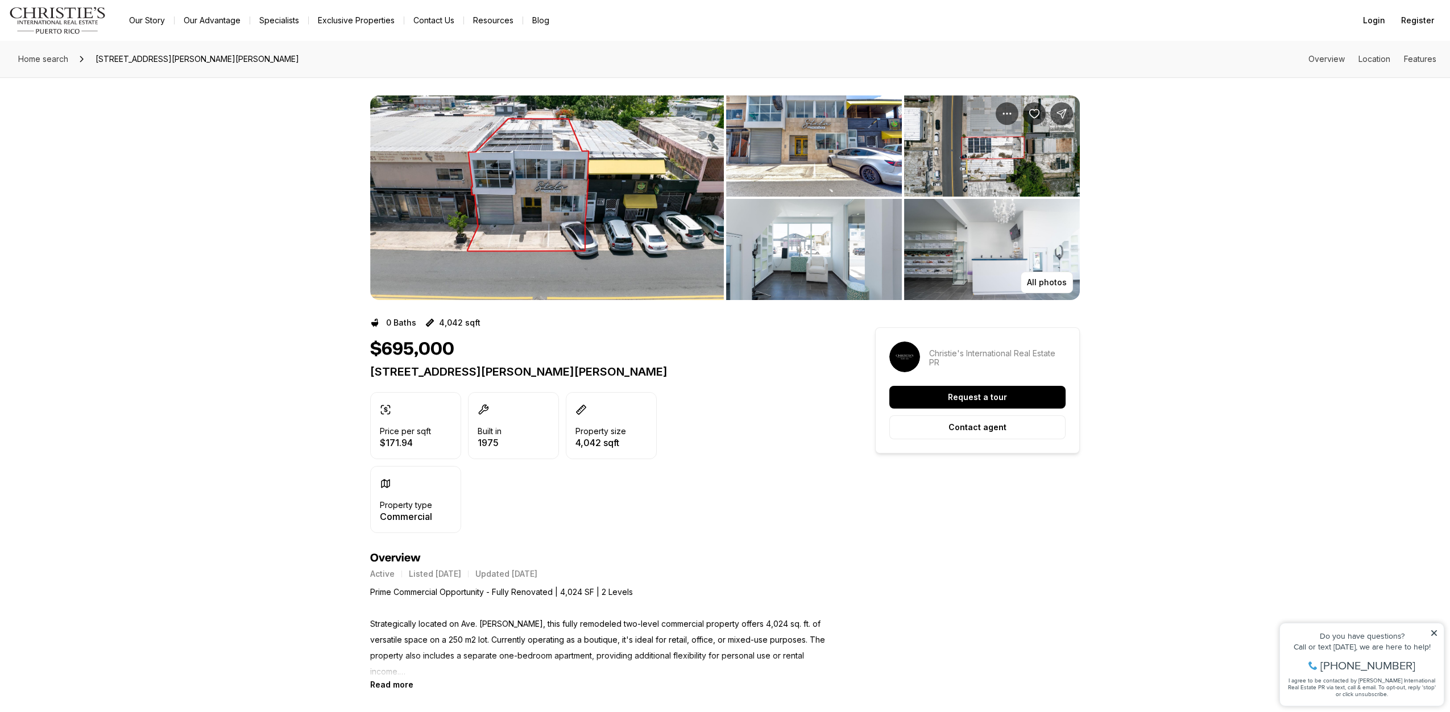
click at [539, 218] on img "View image gallery" at bounding box center [547, 198] width 354 height 205
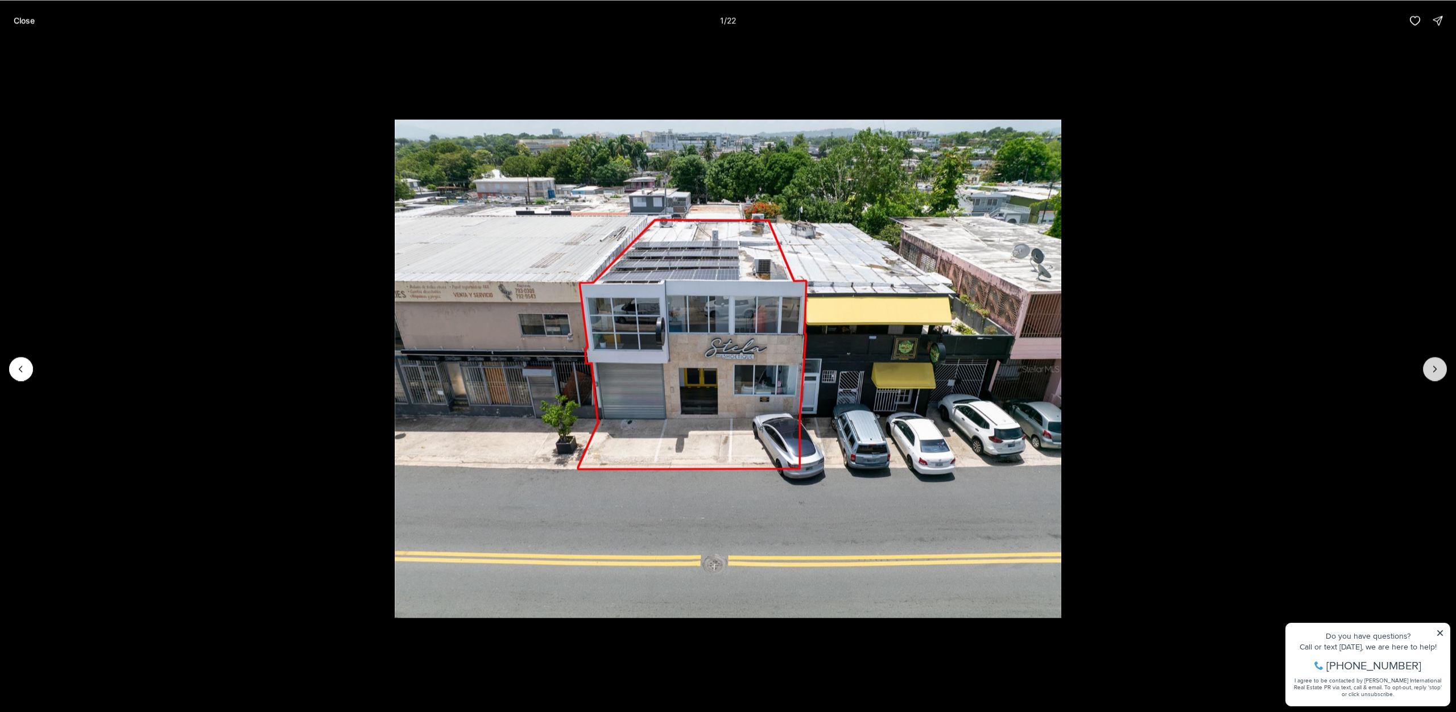
click at [1430, 367] on icon "Next slide" at bounding box center [1434, 368] width 11 height 11
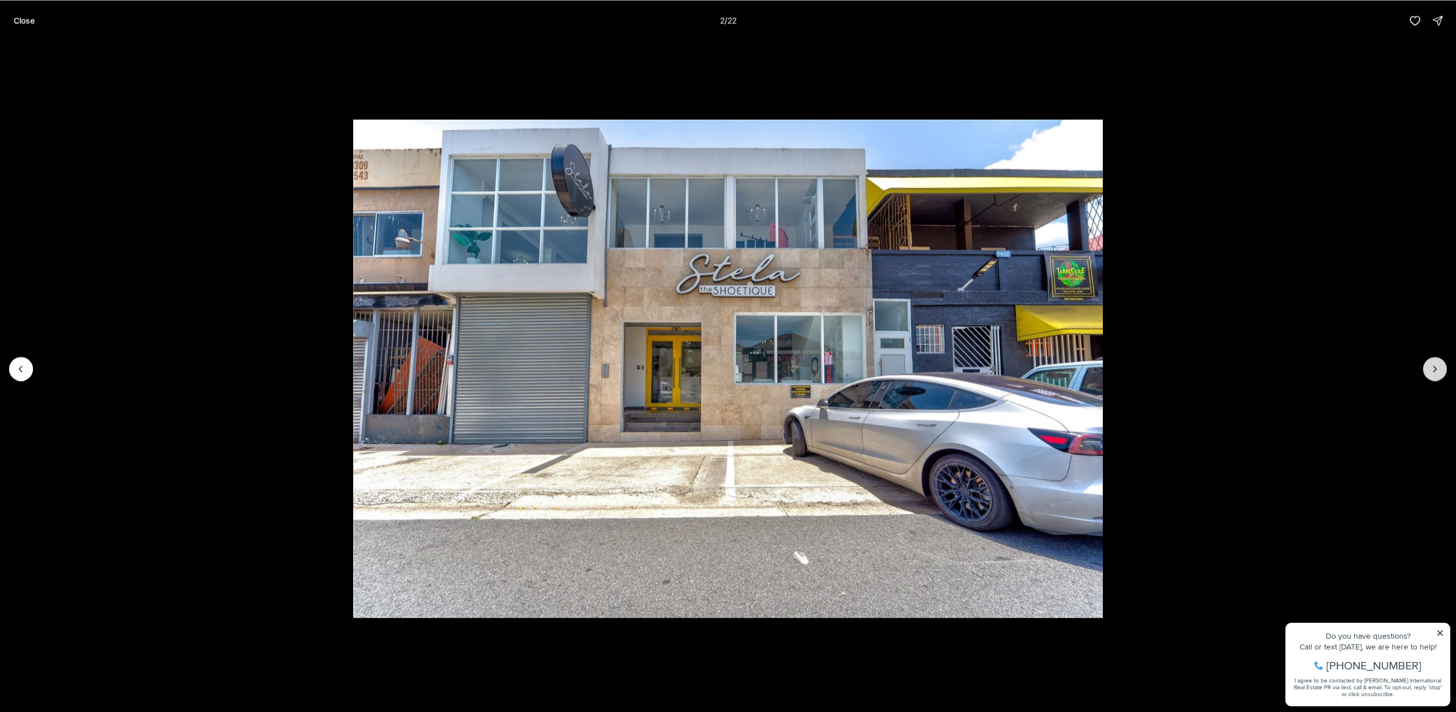
click at [1430, 367] on icon "Next slide" at bounding box center [1434, 368] width 11 height 11
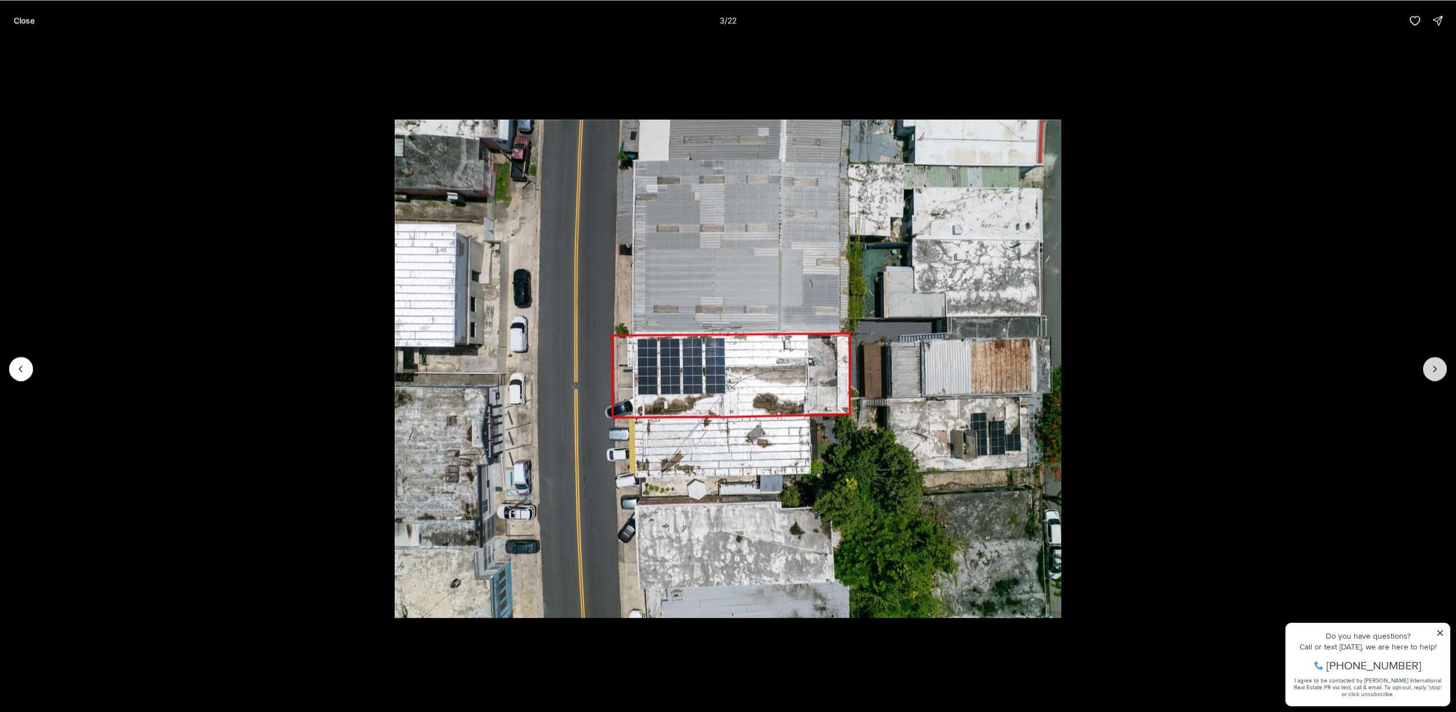
click at [1430, 367] on icon "Next slide" at bounding box center [1434, 368] width 11 height 11
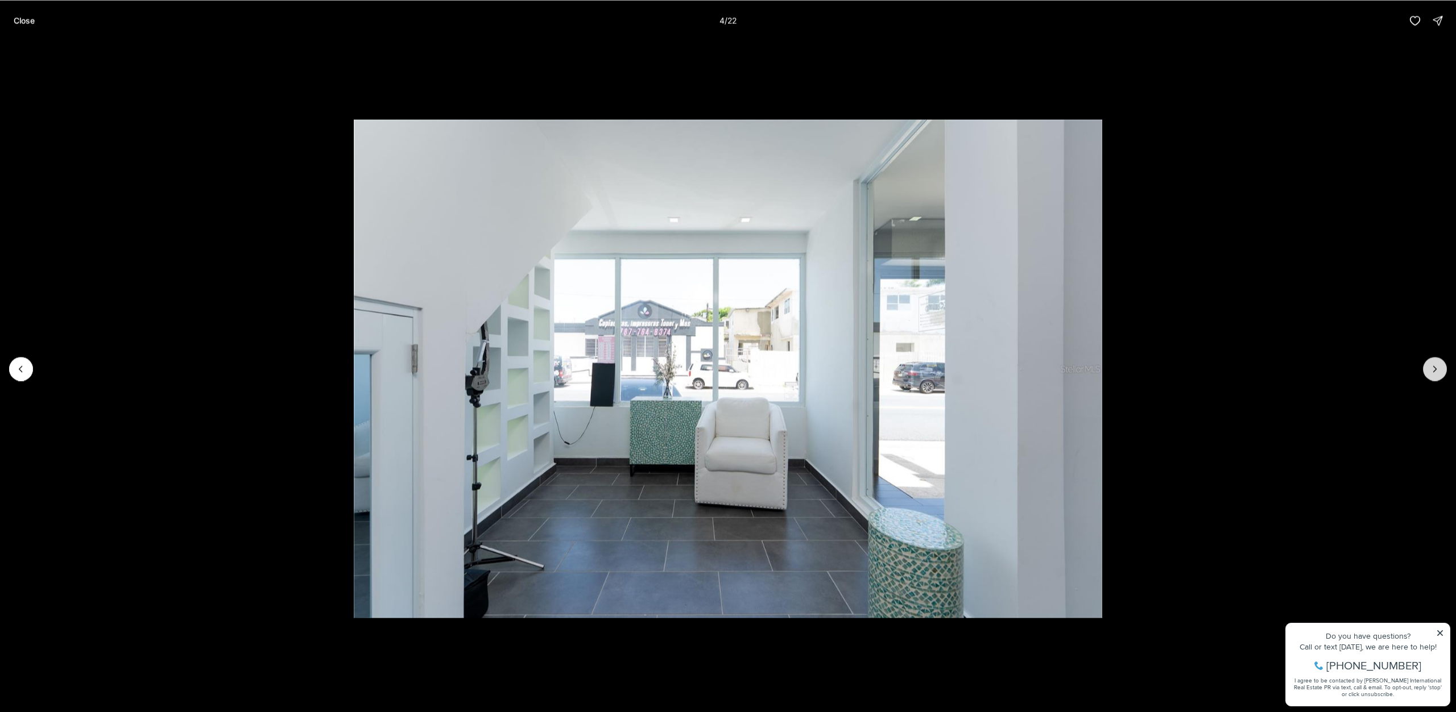
click at [1430, 367] on icon "Next slide" at bounding box center [1434, 368] width 11 height 11
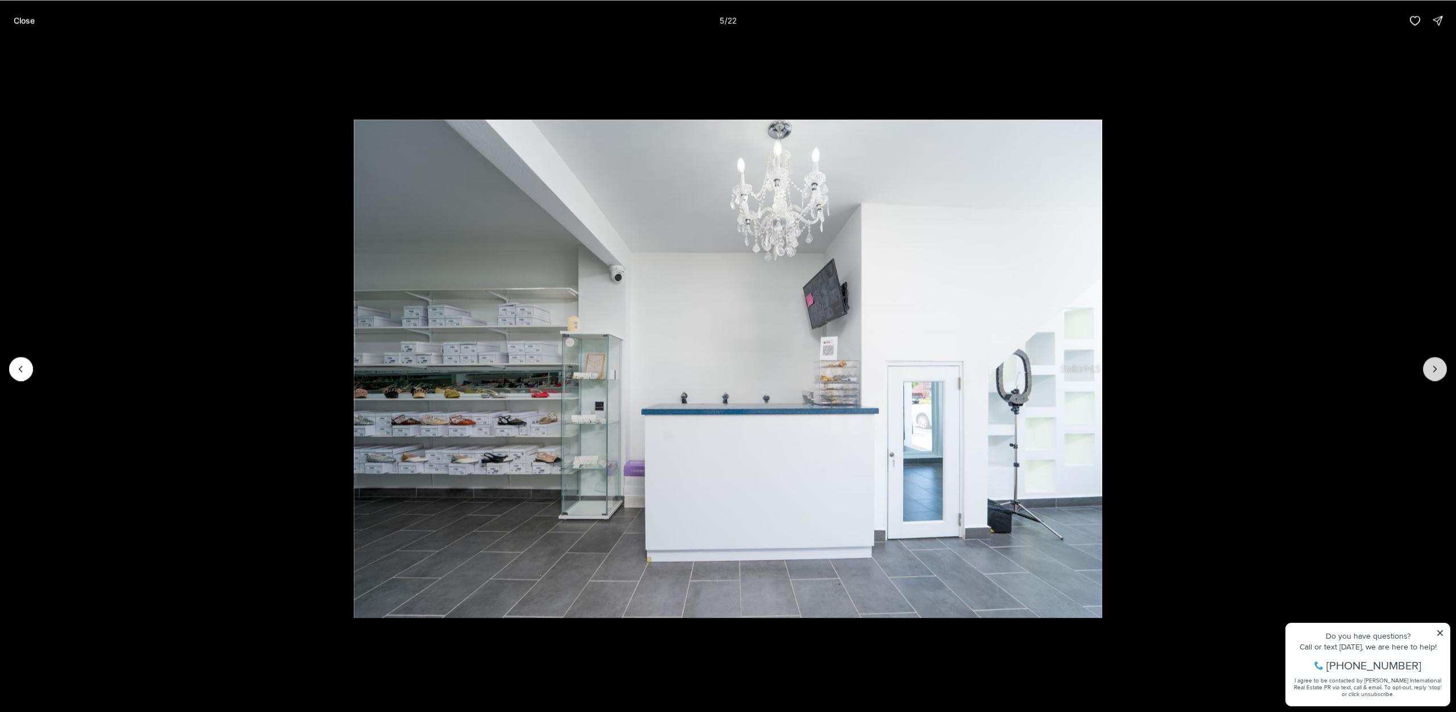
click at [1430, 367] on icon "Next slide" at bounding box center [1434, 368] width 11 height 11
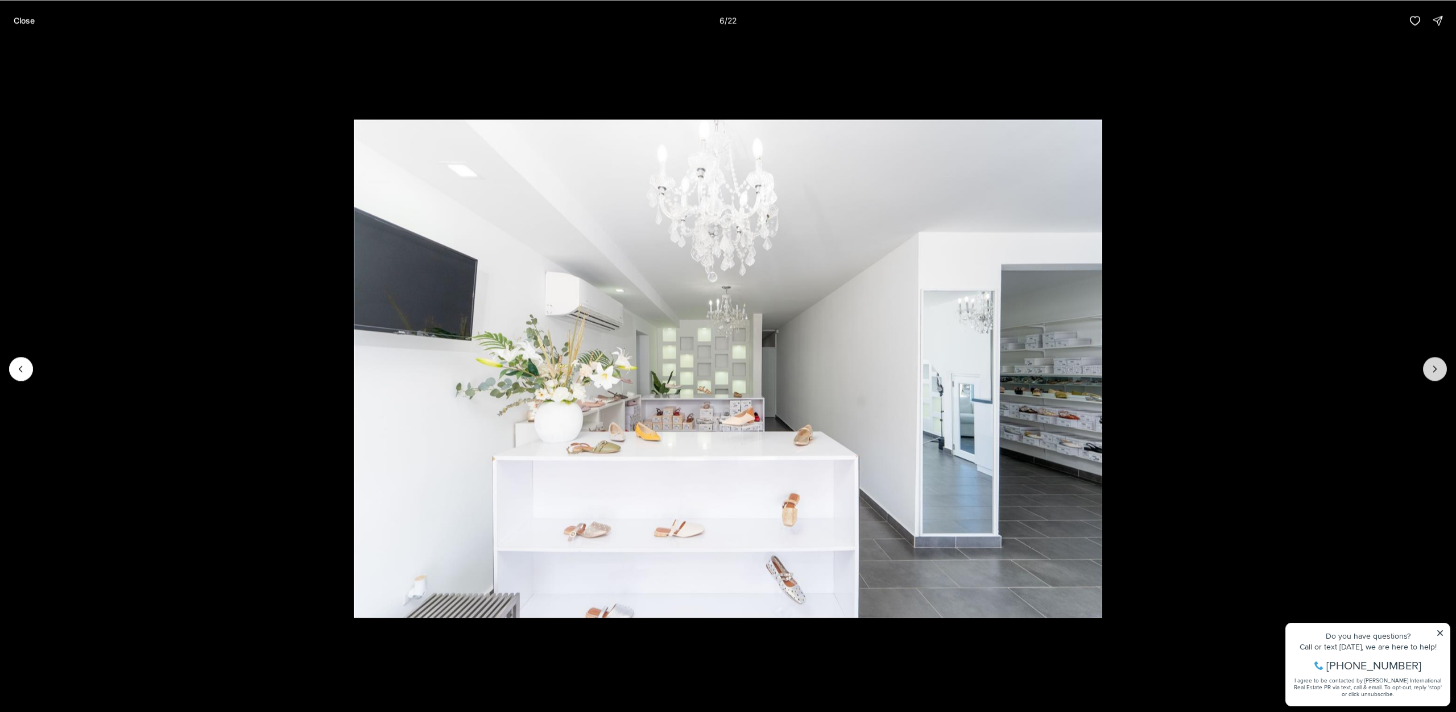
click at [1430, 367] on icon "Next slide" at bounding box center [1434, 368] width 11 height 11
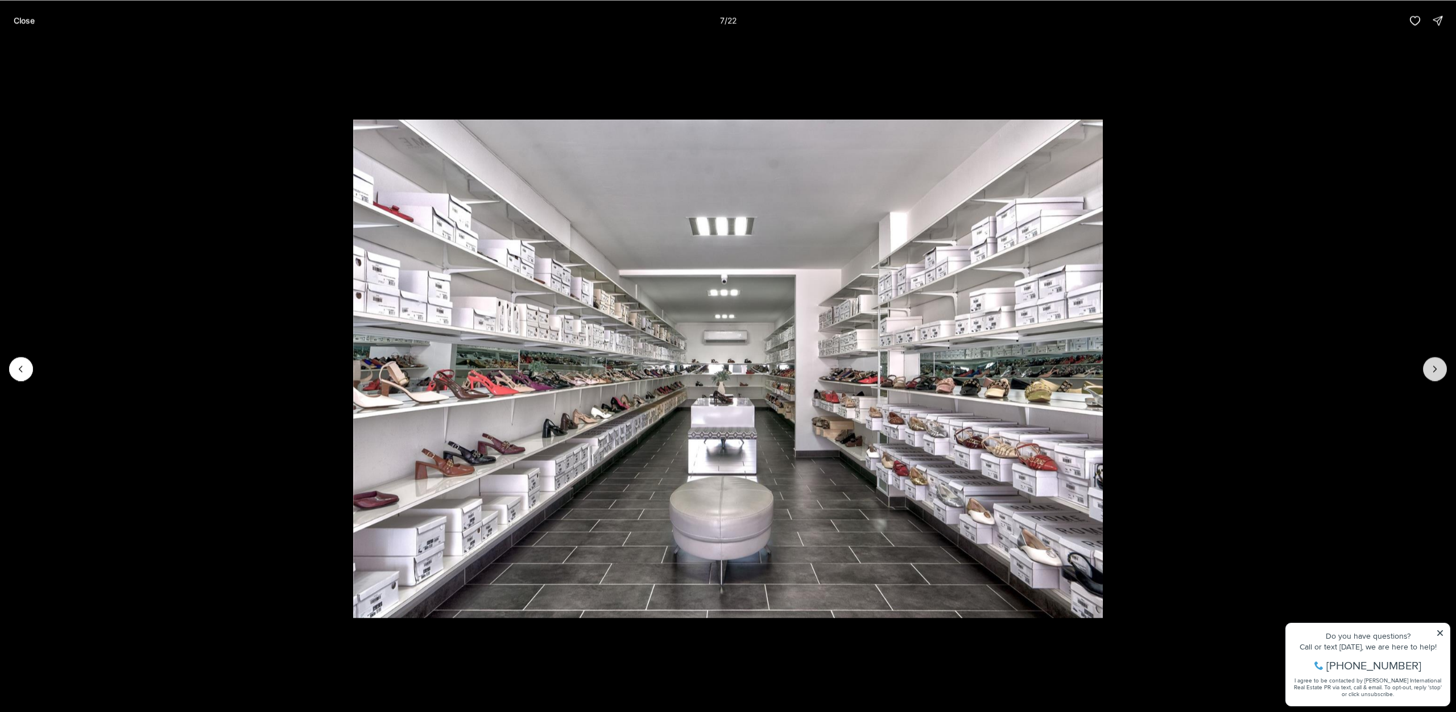
click at [1430, 367] on icon "Next slide" at bounding box center [1434, 368] width 11 height 11
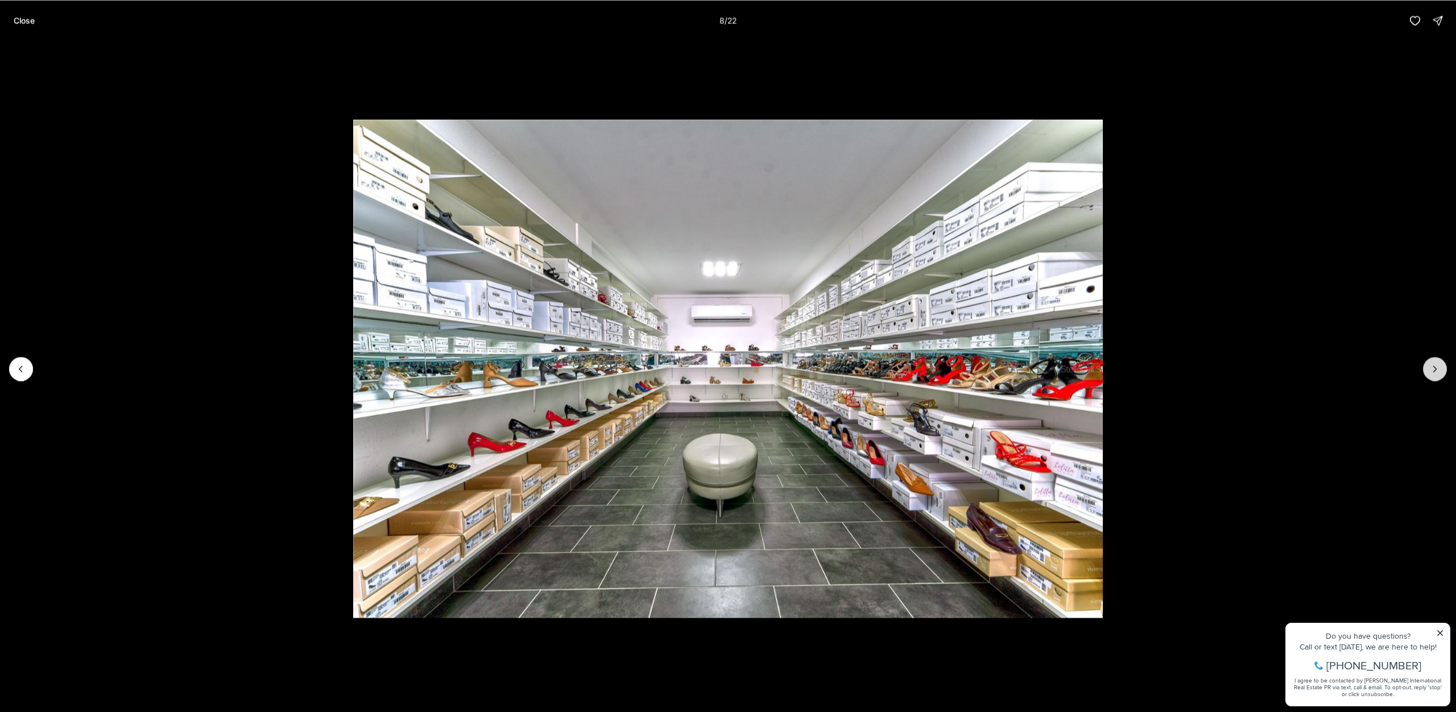
click at [1430, 367] on icon "Next slide" at bounding box center [1434, 368] width 11 height 11
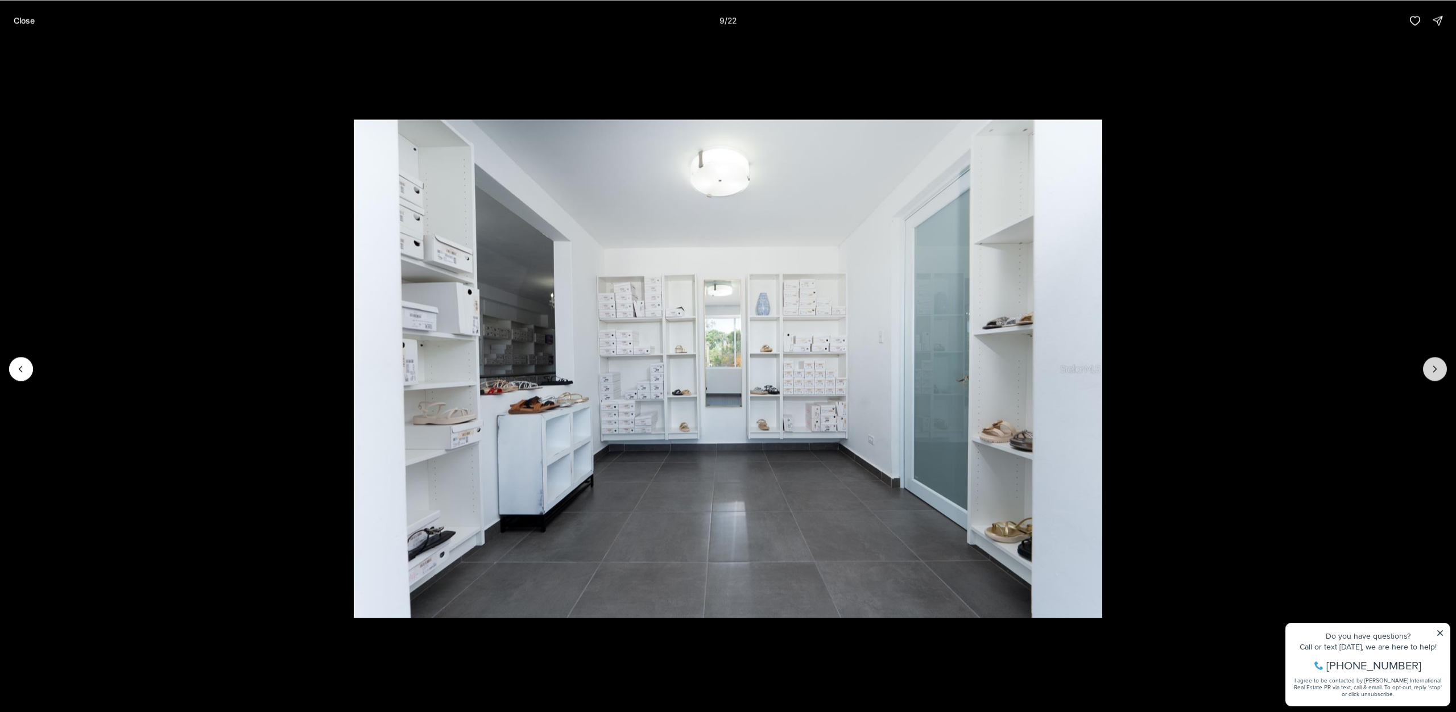
click at [1430, 367] on icon "Next slide" at bounding box center [1434, 368] width 11 height 11
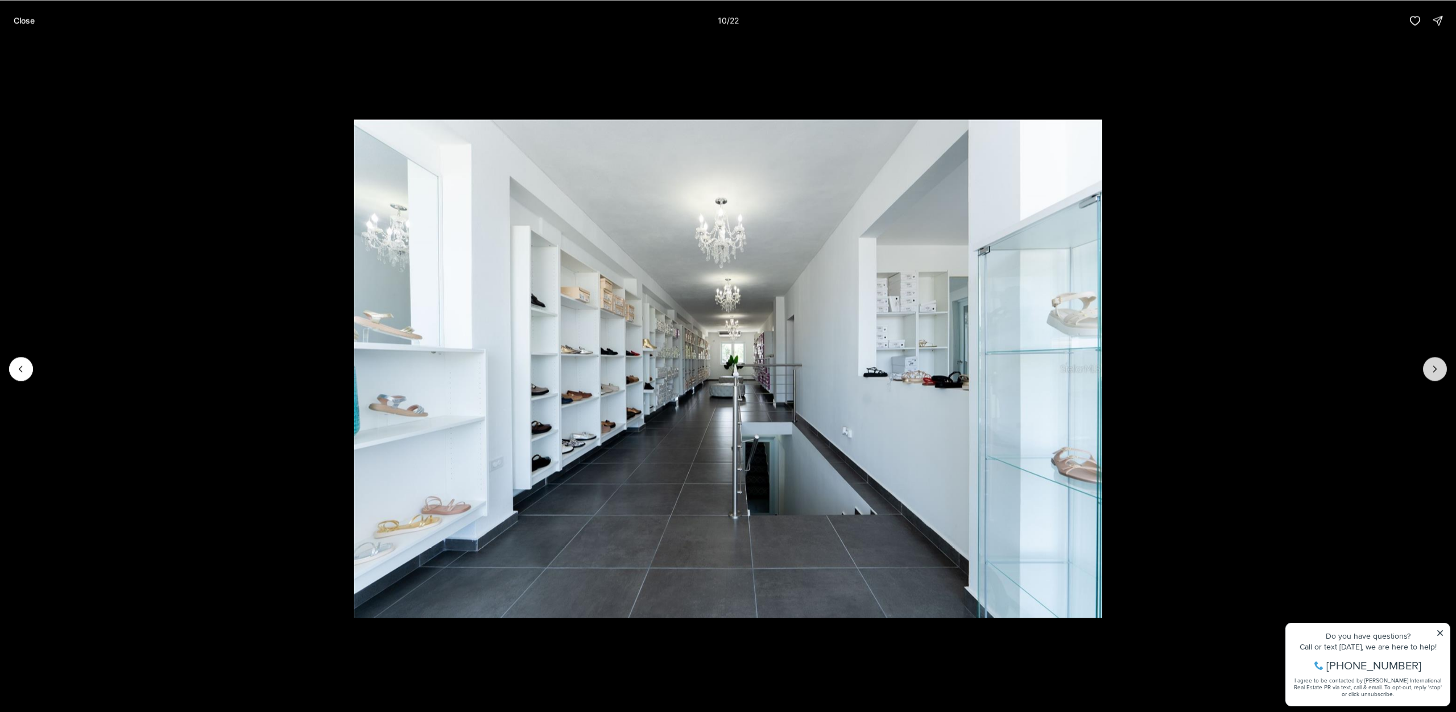
click at [1430, 367] on icon "Next slide" at bounding box center [1434, 368] width 11 height 11
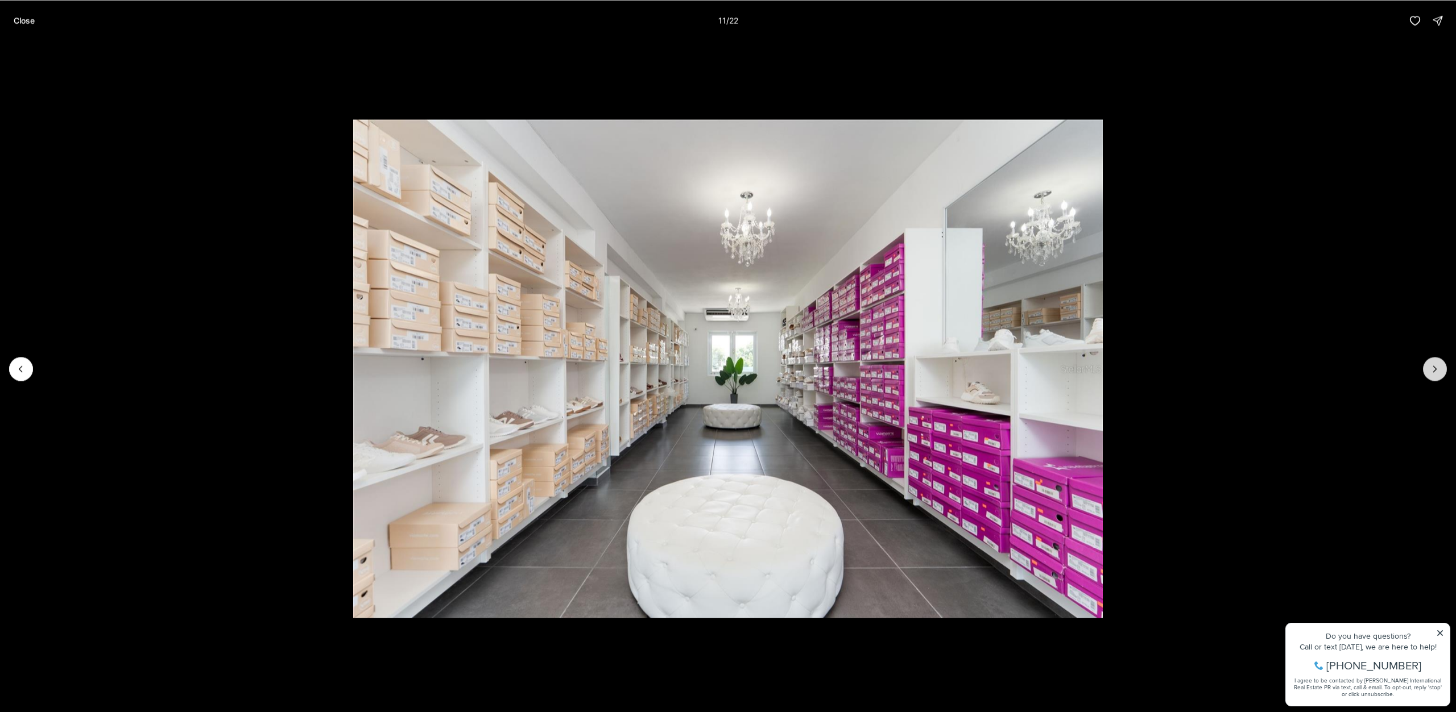
click at [1430, 367] on icon "Next slide" at bounding box center [1434, 368] width 11 height 11
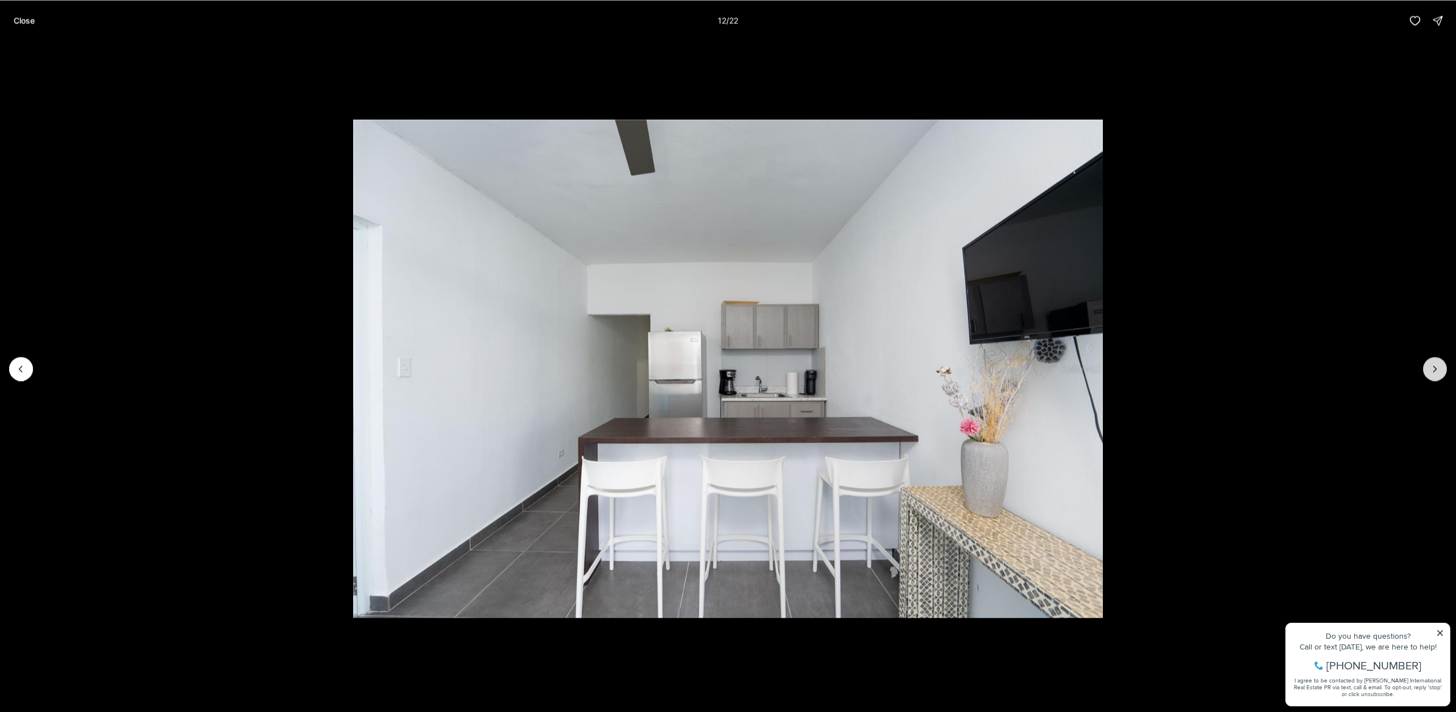
click at [1430, 367] on icon "Next slide" at bounding box center [1434, 368] width 11 height 11
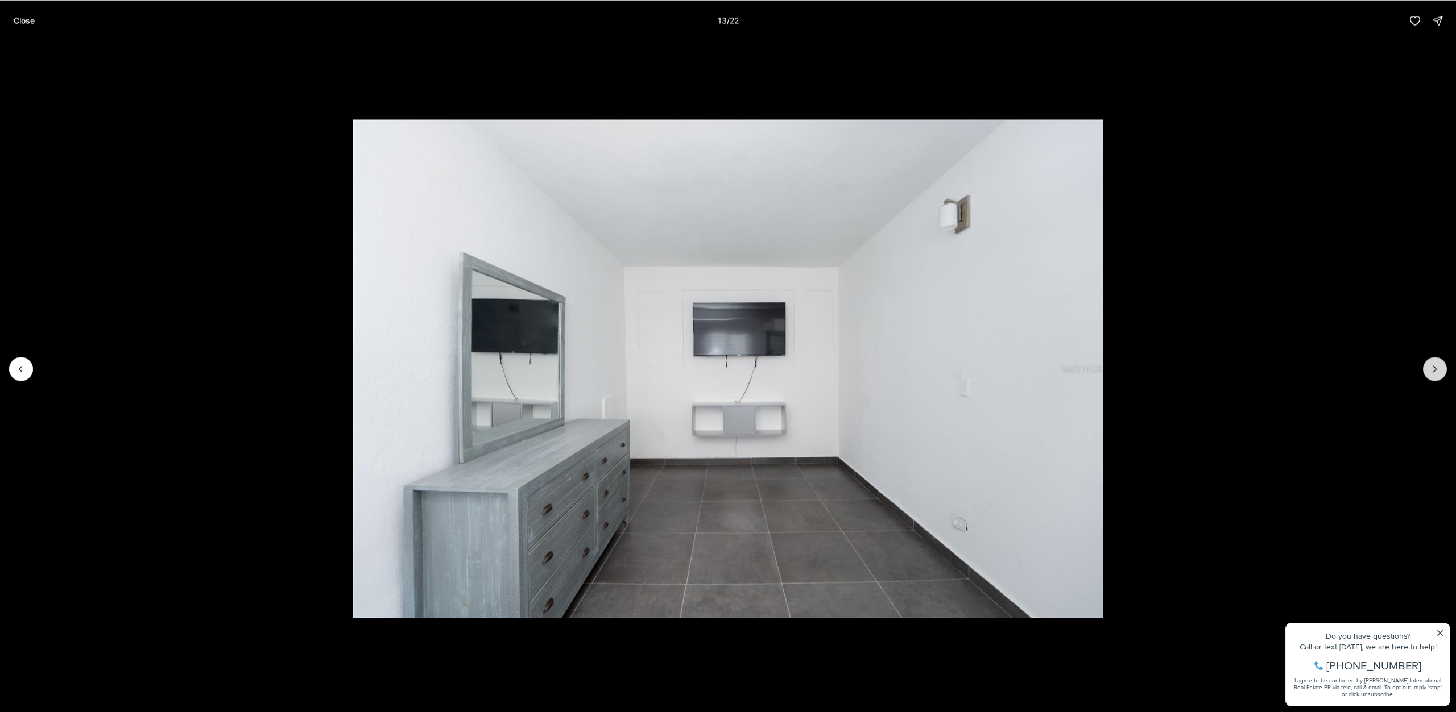
click at [1430, 367] on icon "Next slide" at bounding box center [1434, 368] width 11 height 11
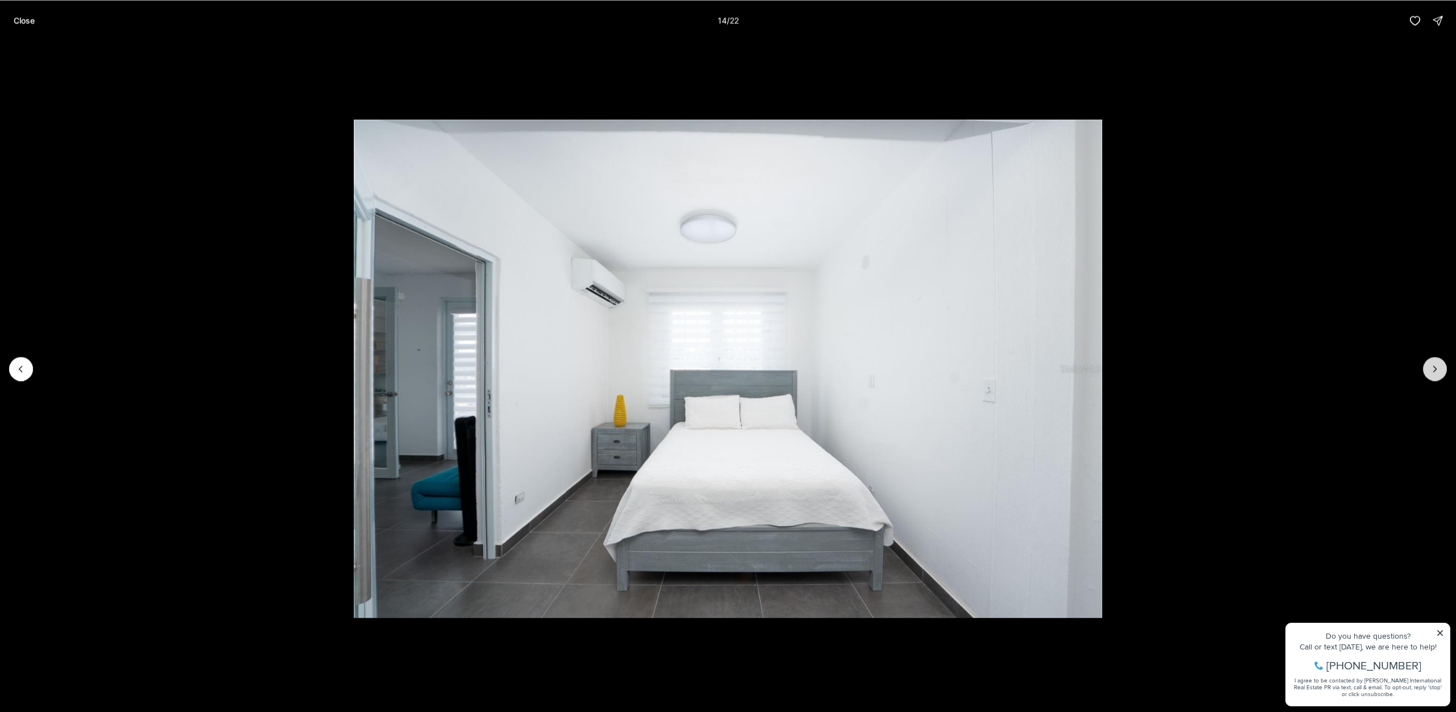
click at [1430, 367] on icon "Next slide" at bounding box center [1434, 368] width 11 height 11
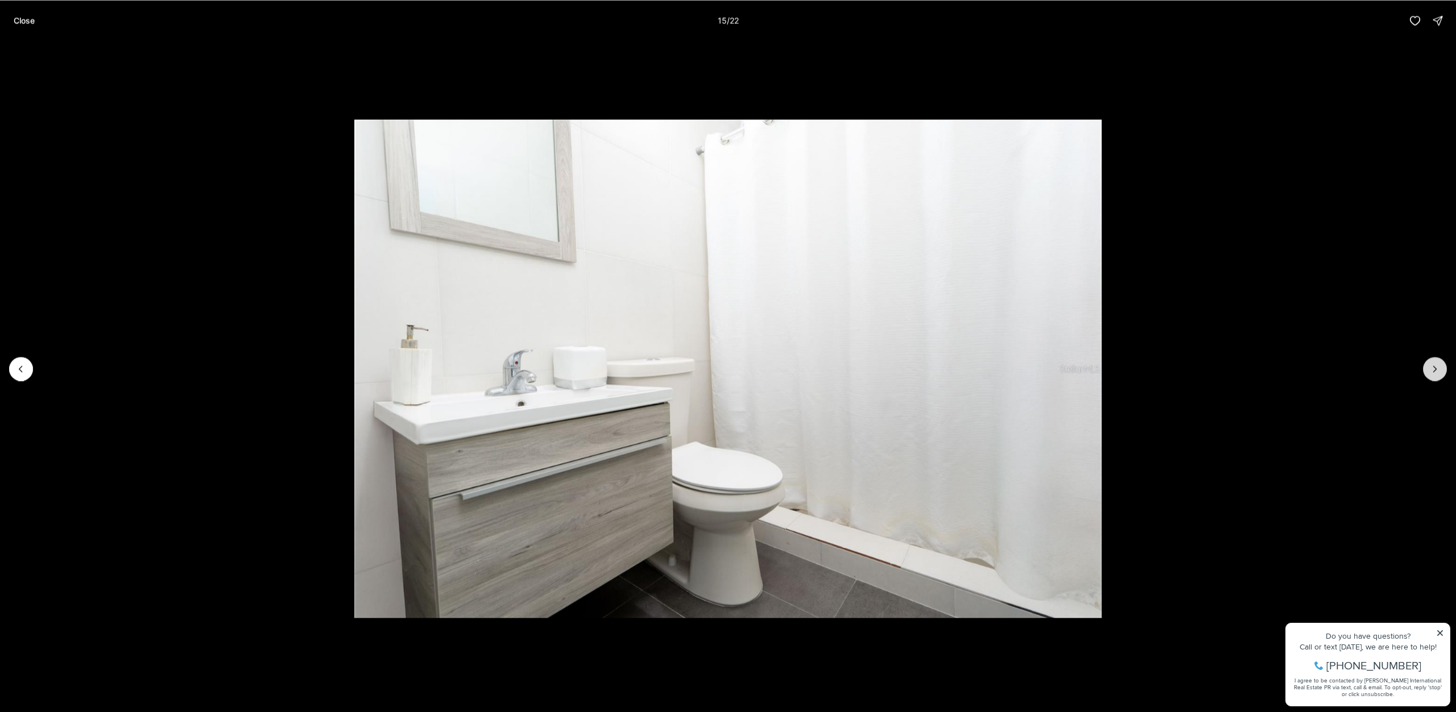
click at [1430, 367] on icon "Next slide" at bounding box center [1434, 368] width 11 height 11
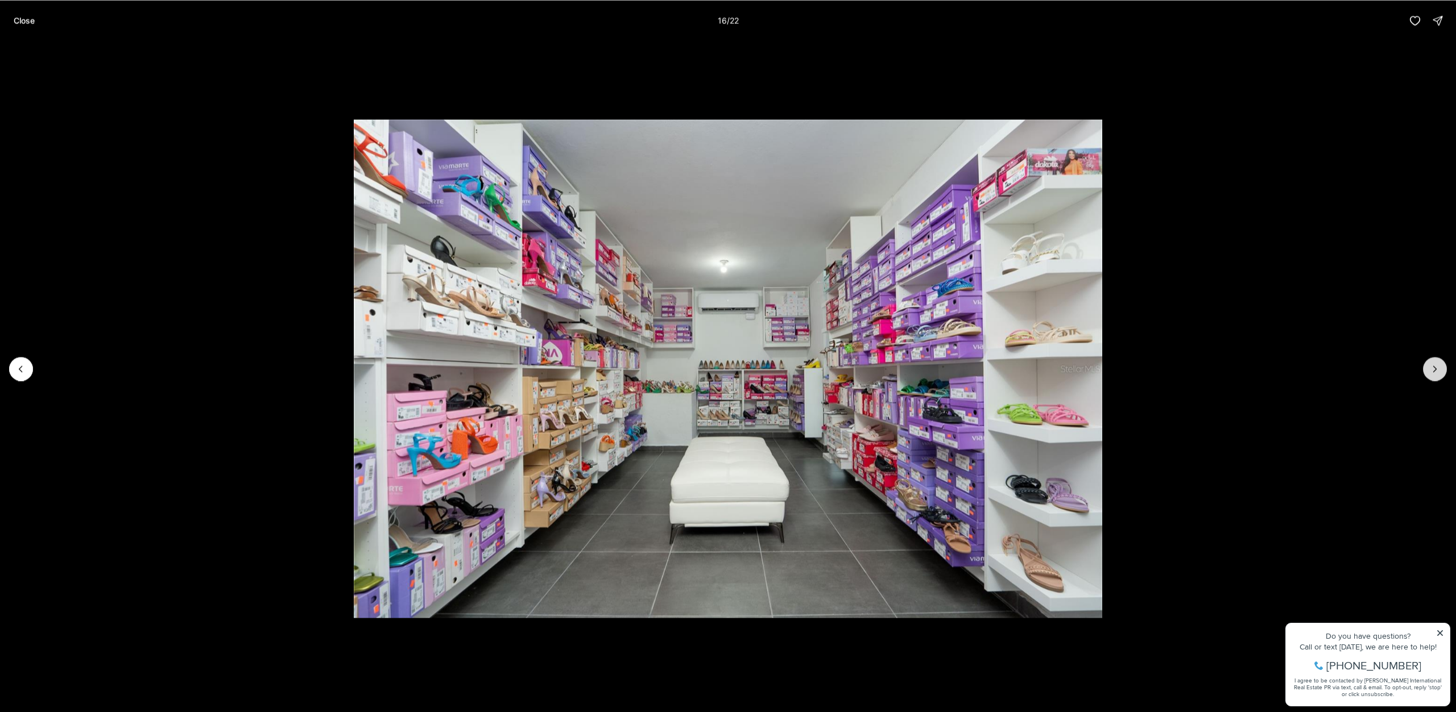
click at [1430, 367] on icon "Next slide" at bounding box center [1434, 368] width 11 height 11
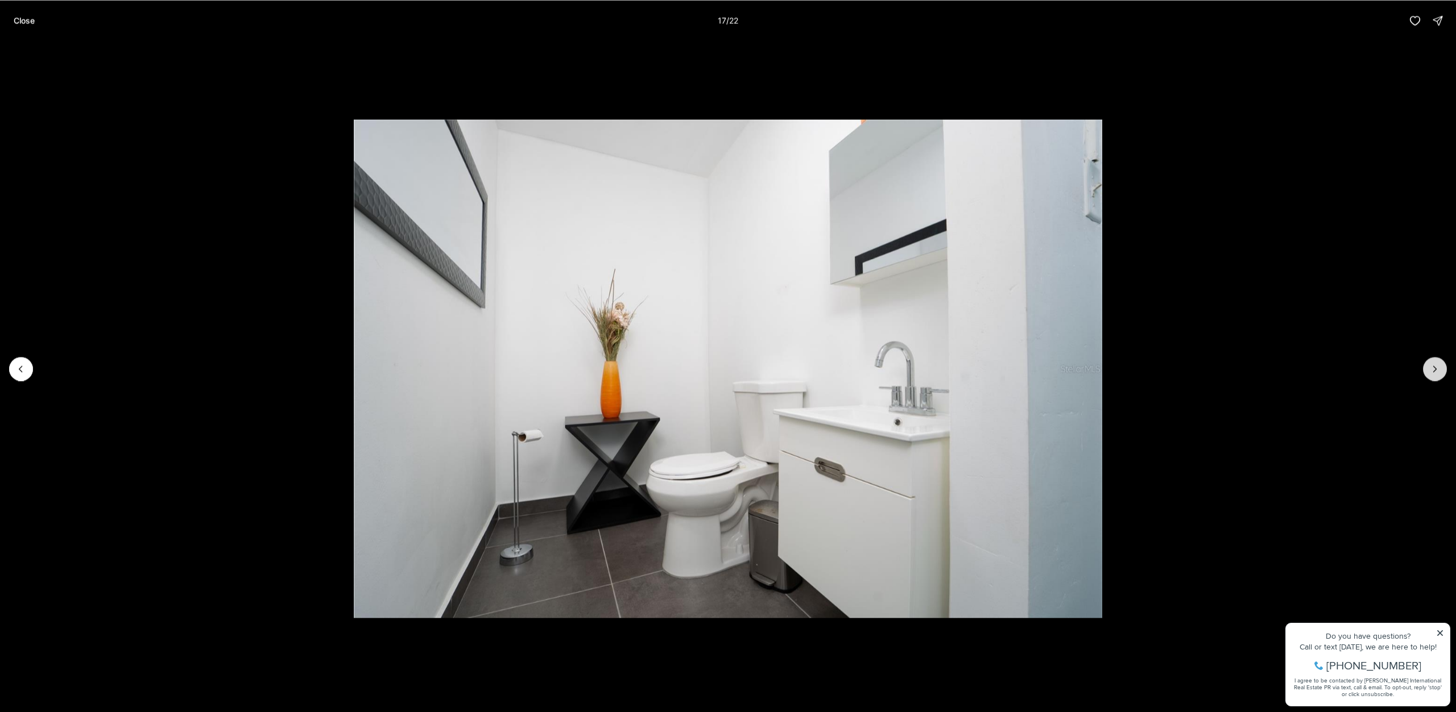
click at [1430, 367] on icon "Next slide" at bounding box center [1434, 368] width 11 height 11
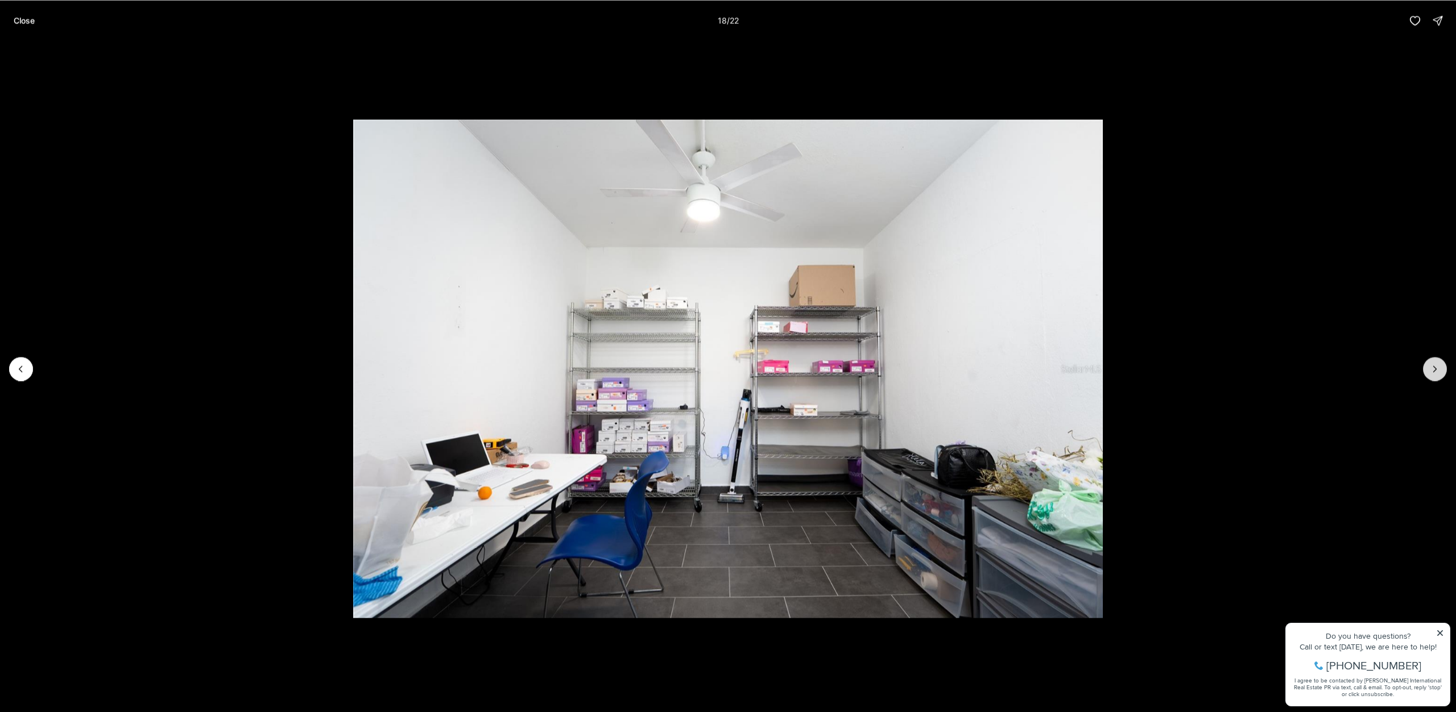
click at [1430, 367] on icon "Next slide" at bounding box center [1434, 368] width 11 height 11
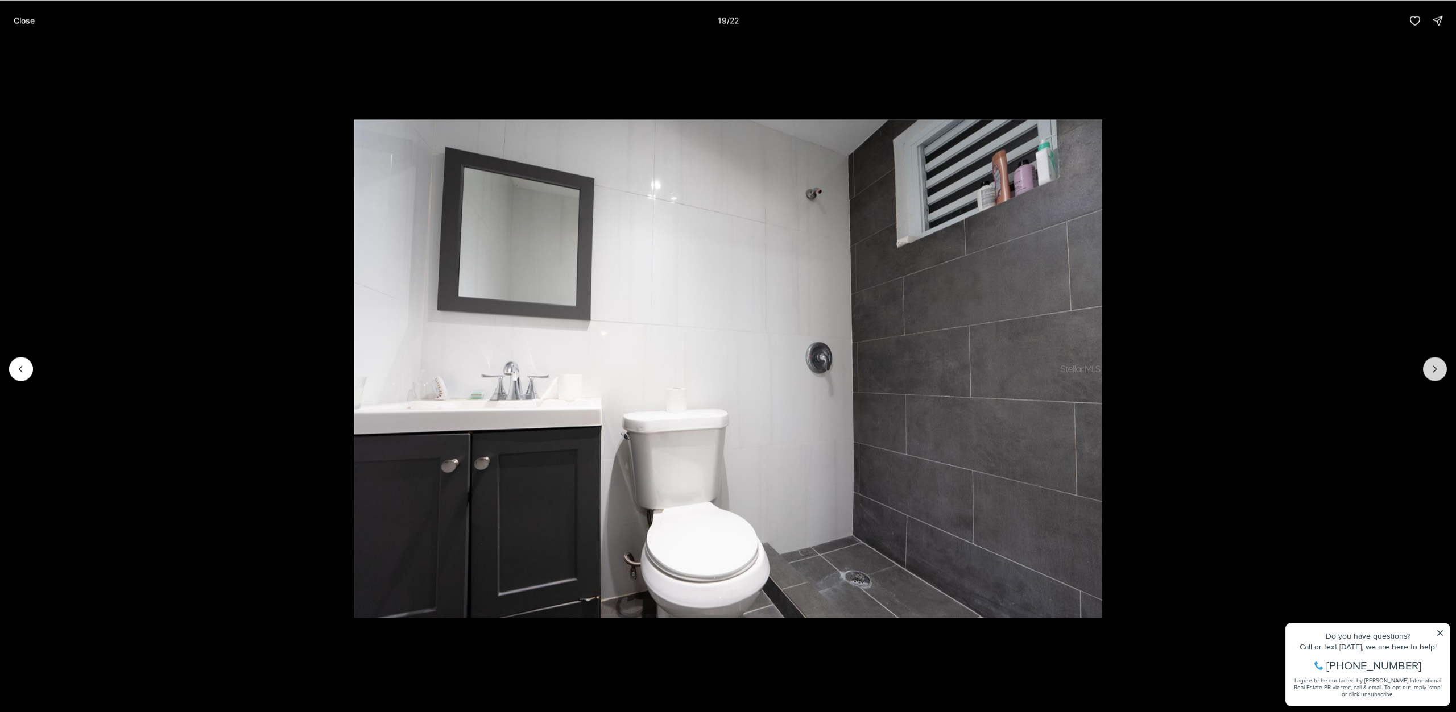
click at [1430, 367] on icon "Next slide" at bounding box center [1434, 368] width 11 height 11
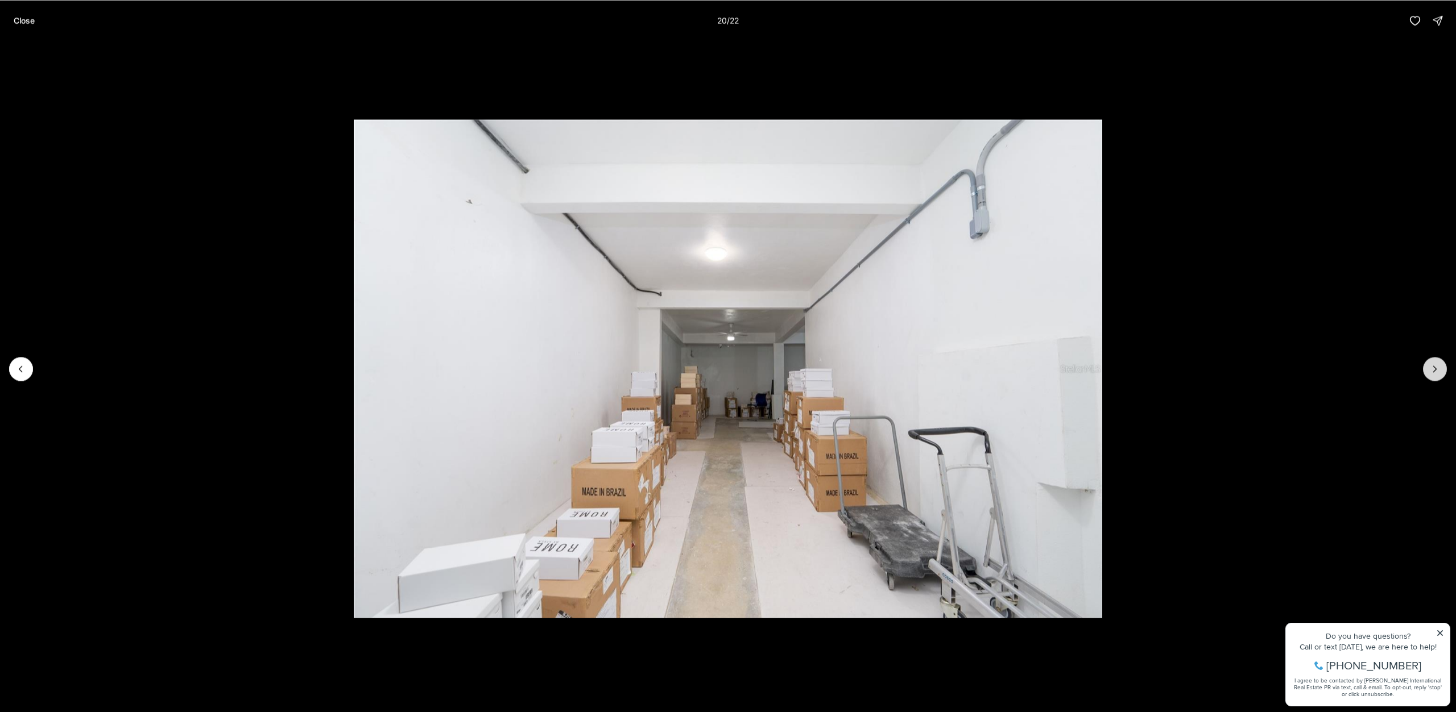
click at [1430, 367] on icon "Next slide" at bounding box center [1434, 368] width 11 height 11
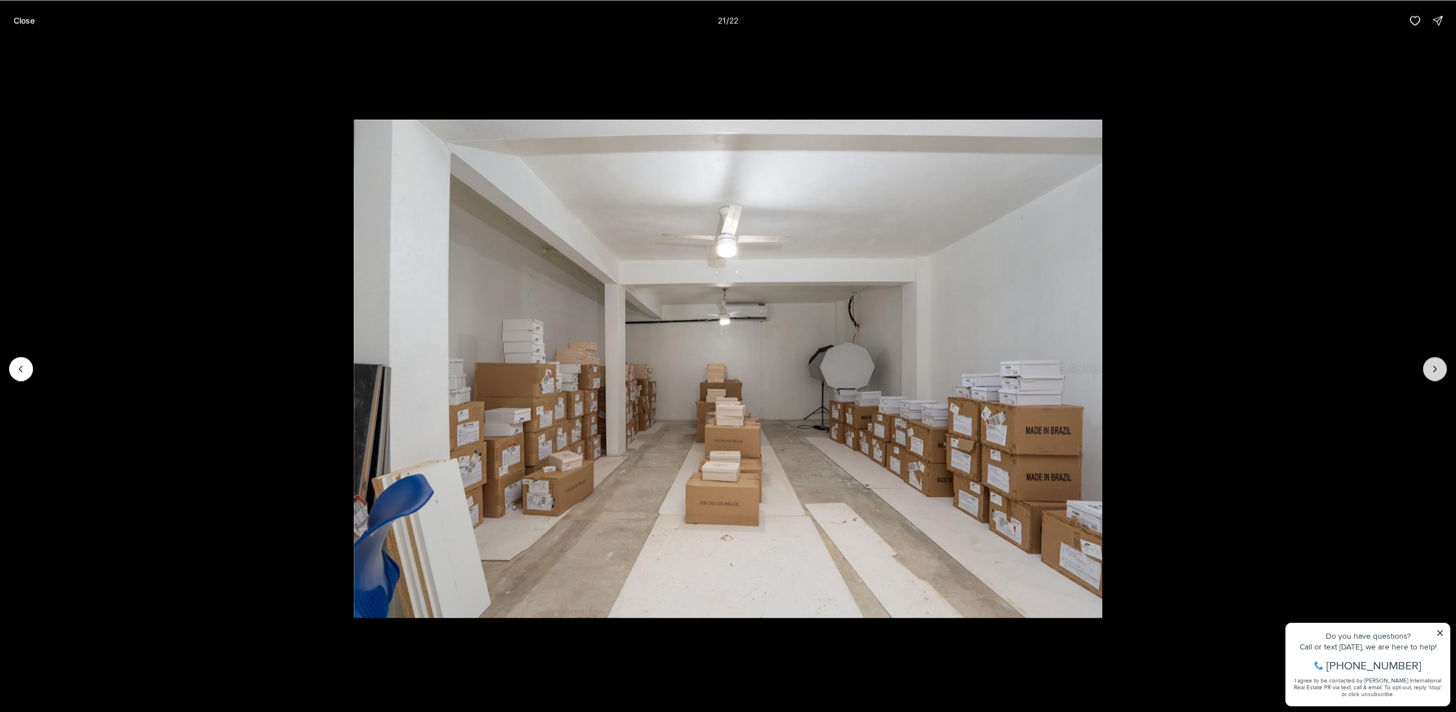
click at [1430, 367] on icon "Next slide" at bounding box center [1434, 368] width 11 height 11
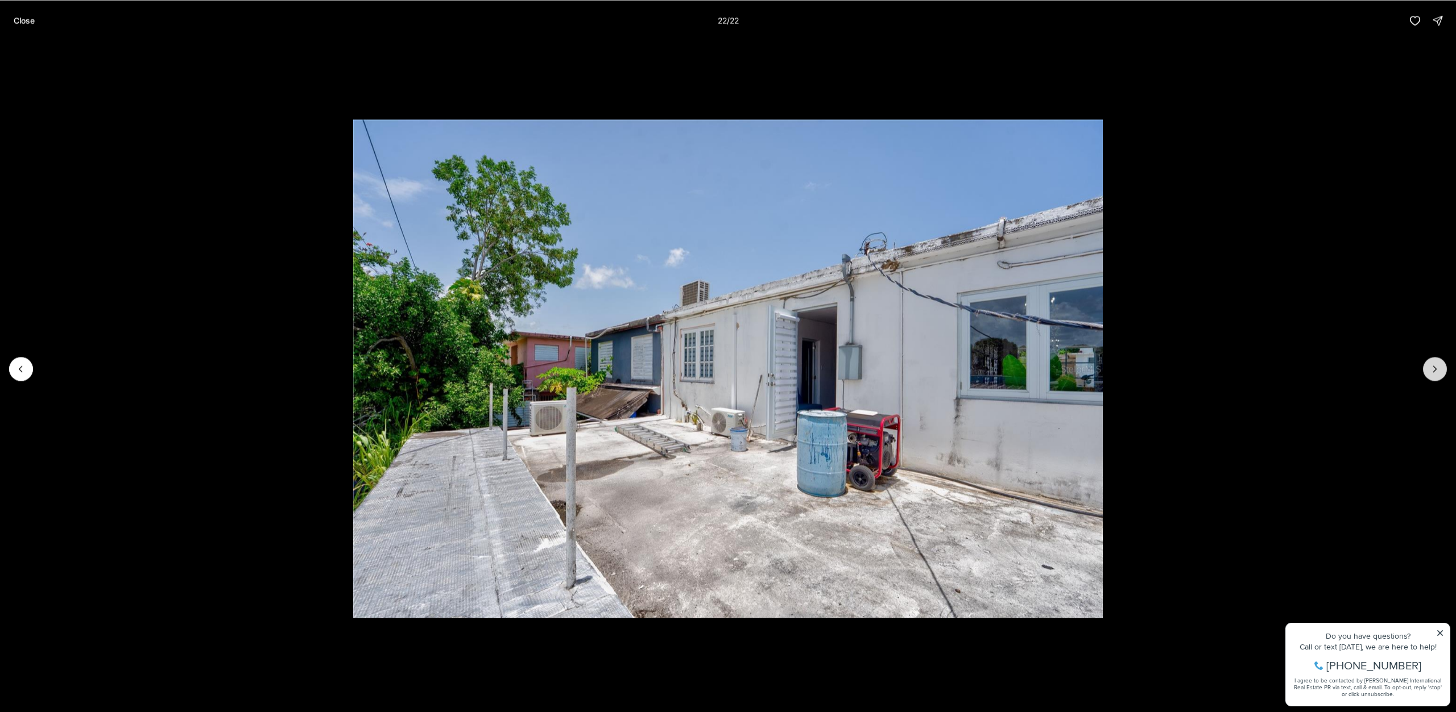
click at [1430, 367] on div at bounding box center [1435, 369] width 24 height 24
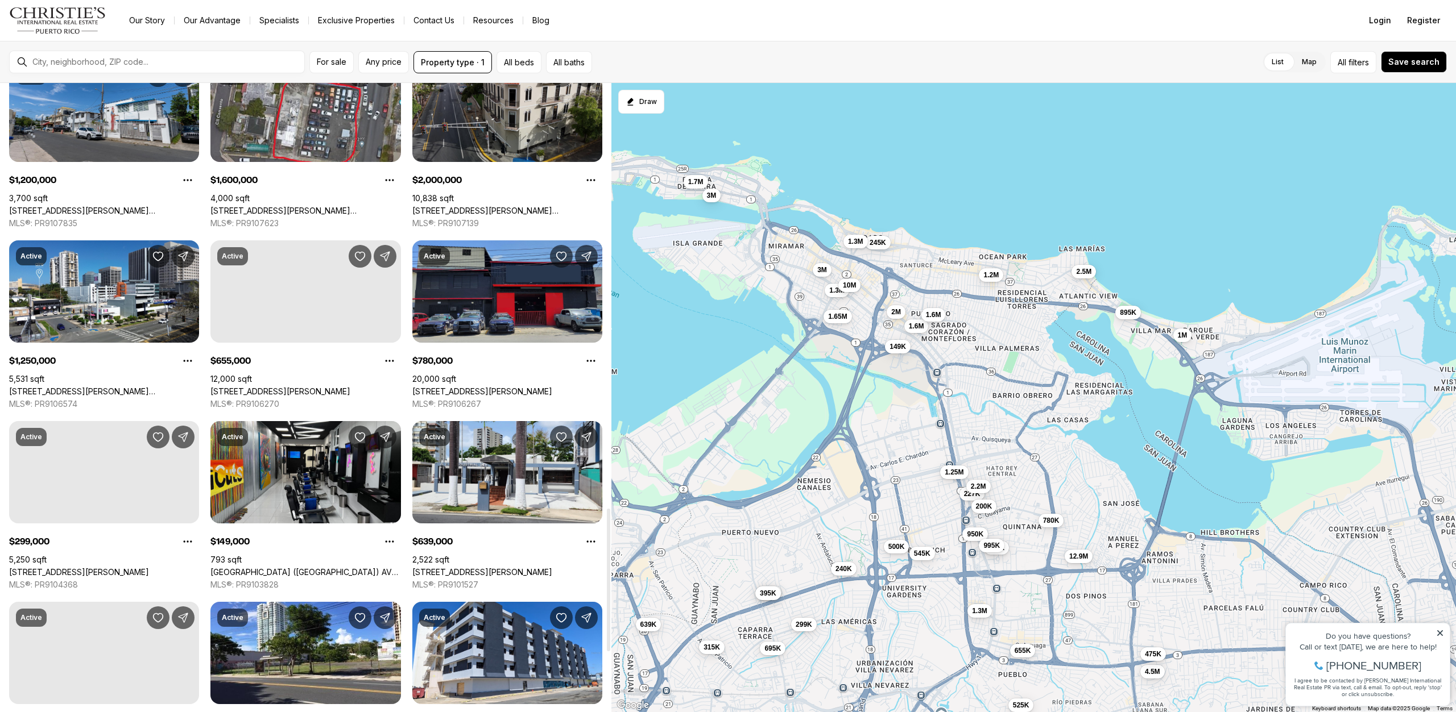
scroll to position [1876, 0]
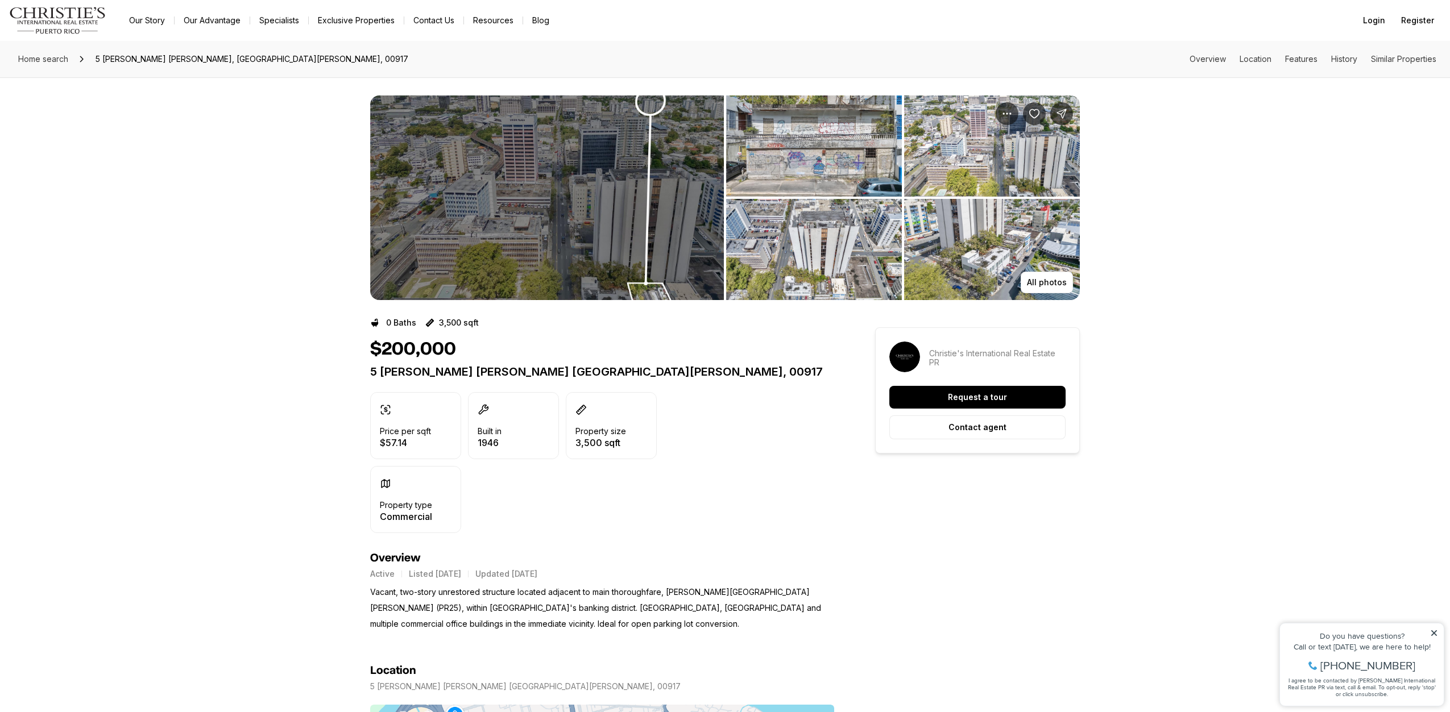
click at [474, 198] on img "View image gallery" at bounding box center [547, 198] width 354 height 205
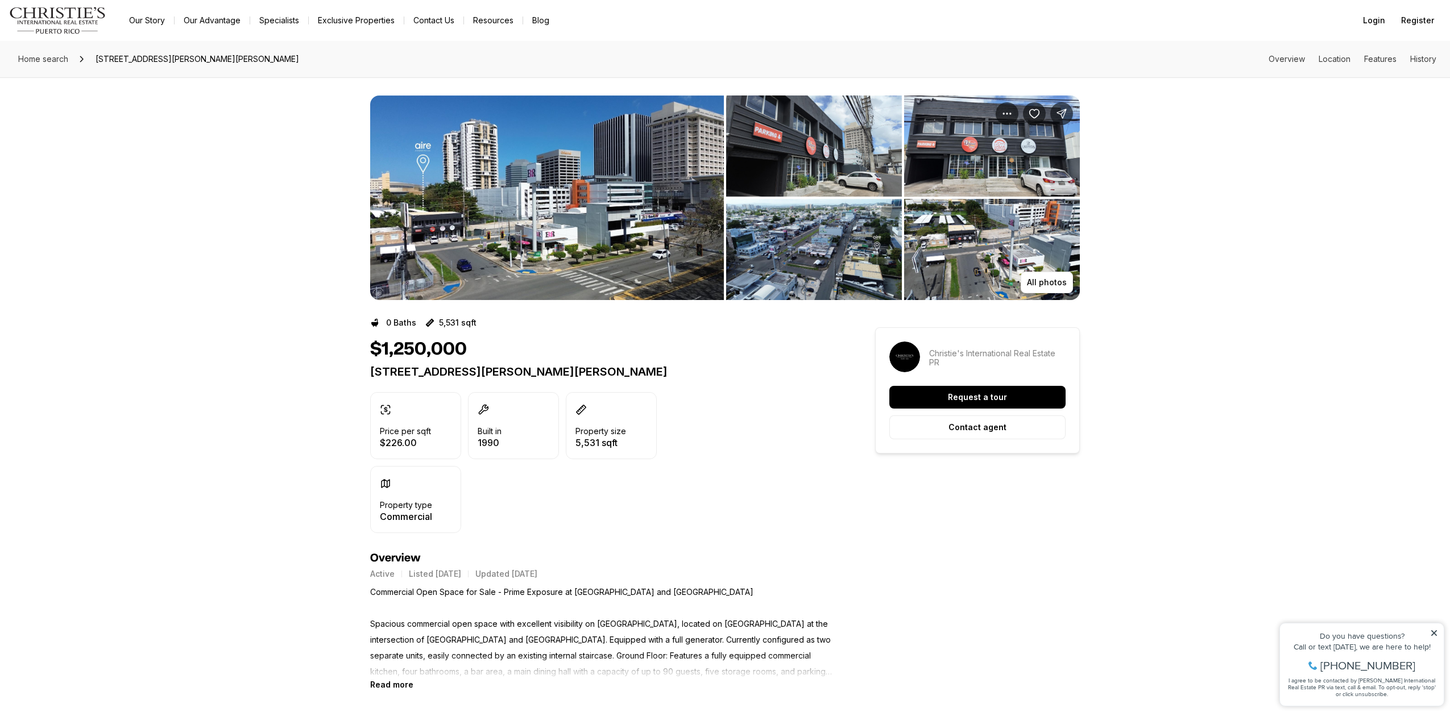
click at [516, 213] on img "View image gallery" at bounding box center [547, 198] width 354 height 205
